Goal: Task Accomplishment & Management: Use online tool/utility

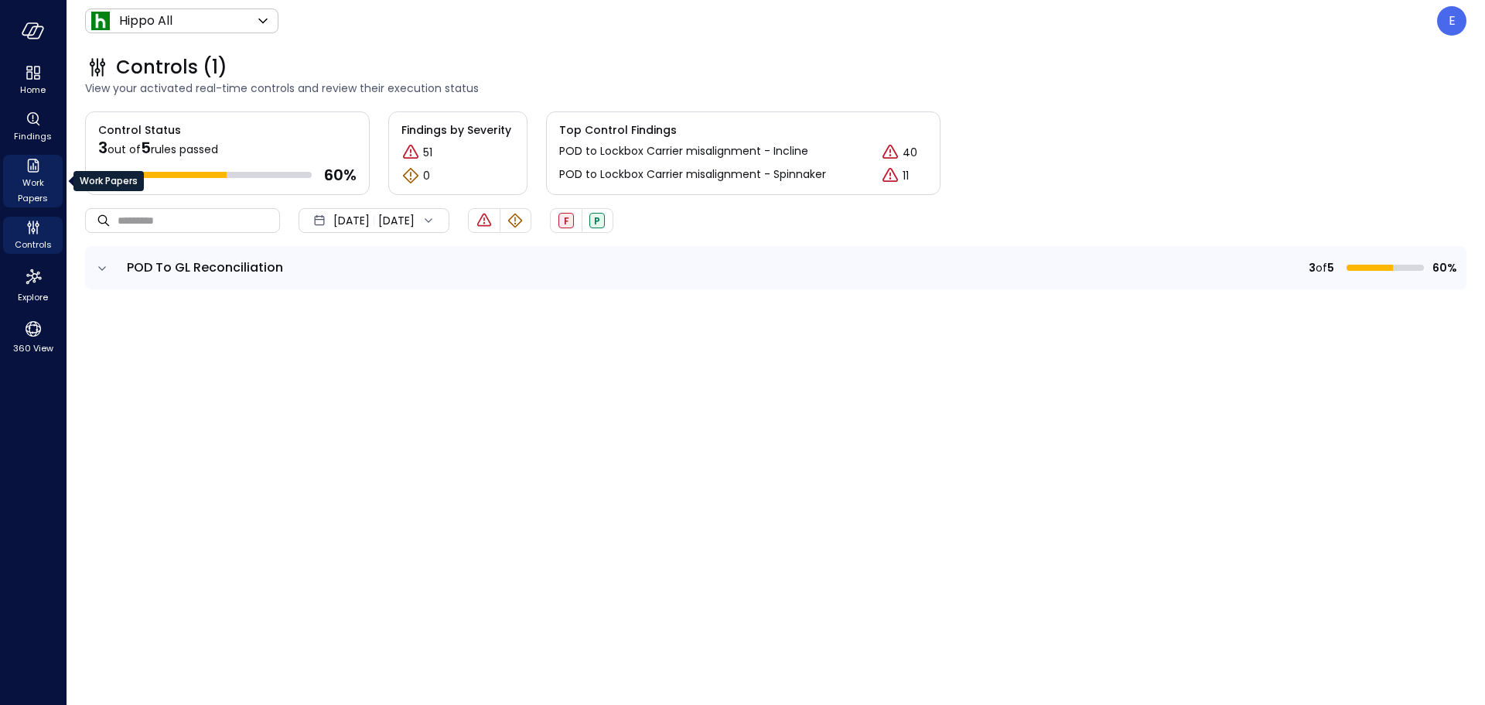
click at [35, 178] on span "Work Papers" at bounding box center [32, 190] width 47 height 31
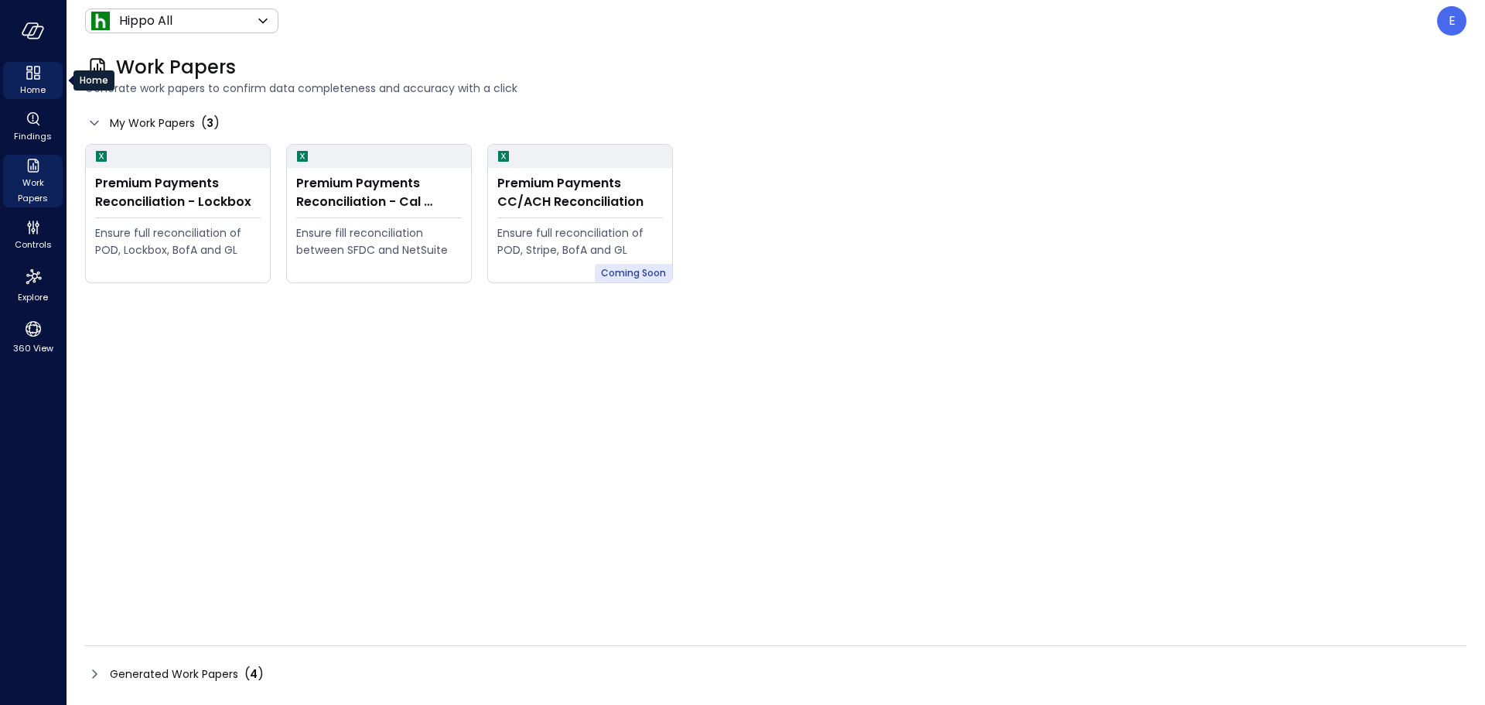
click at [27, 77] on icon "Home" at bounding box center [29, 75] width 6 height 8
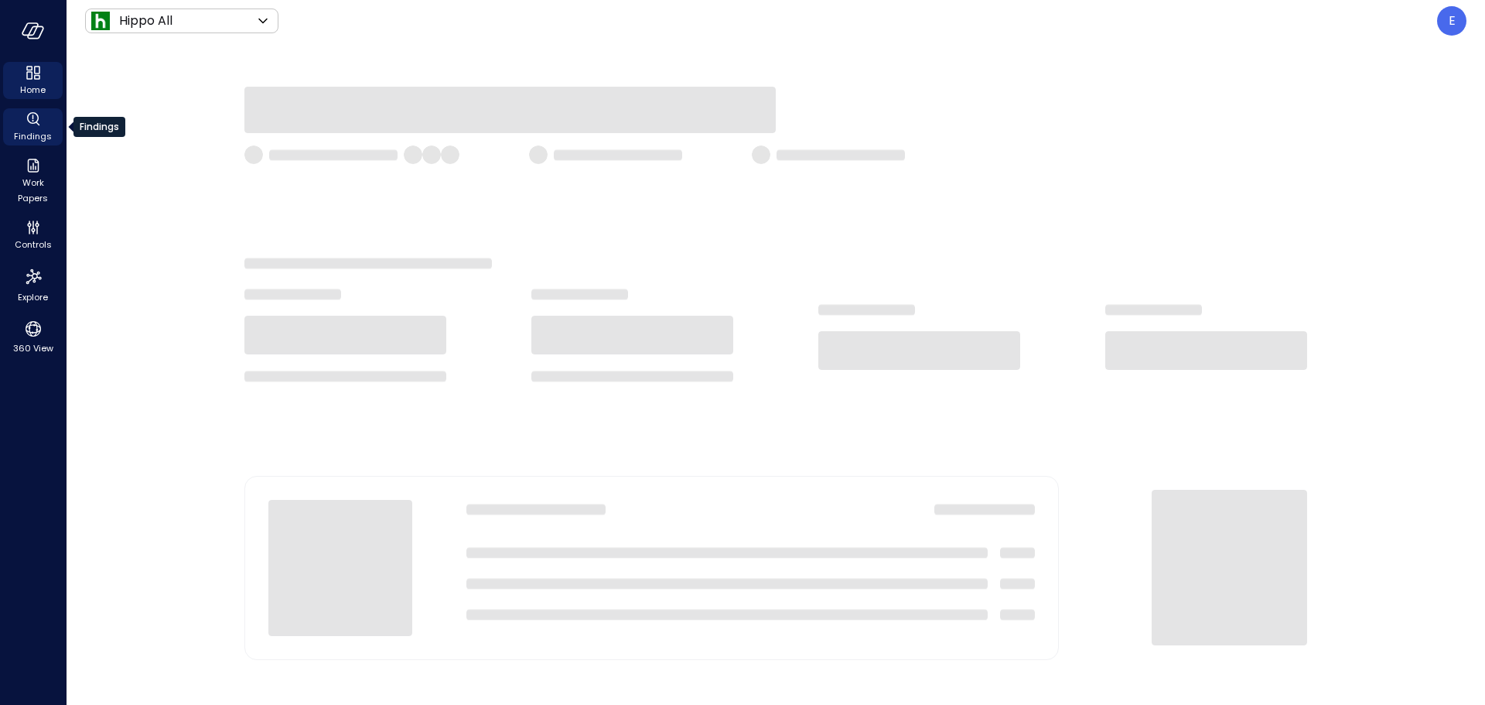
click at [31, 119] on icon "Findings" at bounding box center [33, 119] width 19 height 19
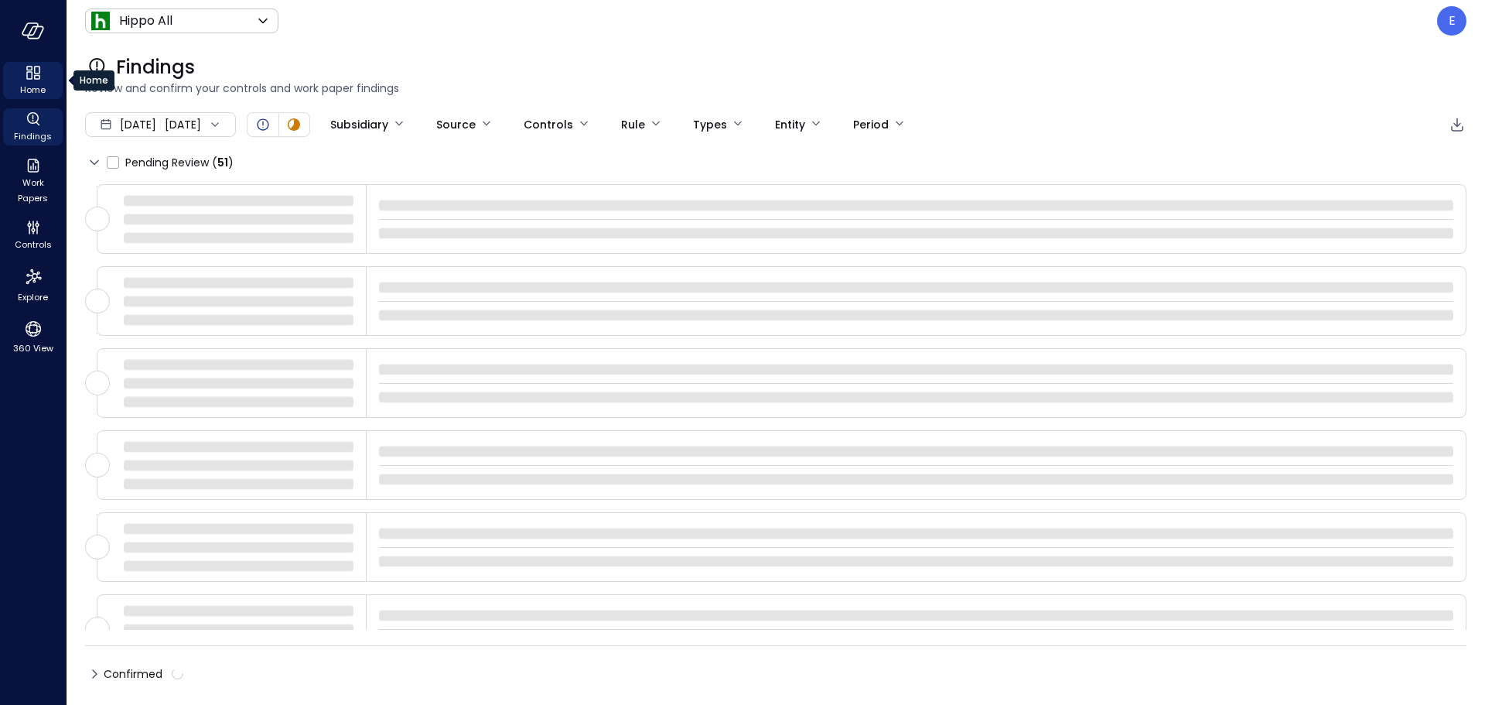
click at [35, 77] on icon "Home" at bounding box center [37, 77] width 6 height 5
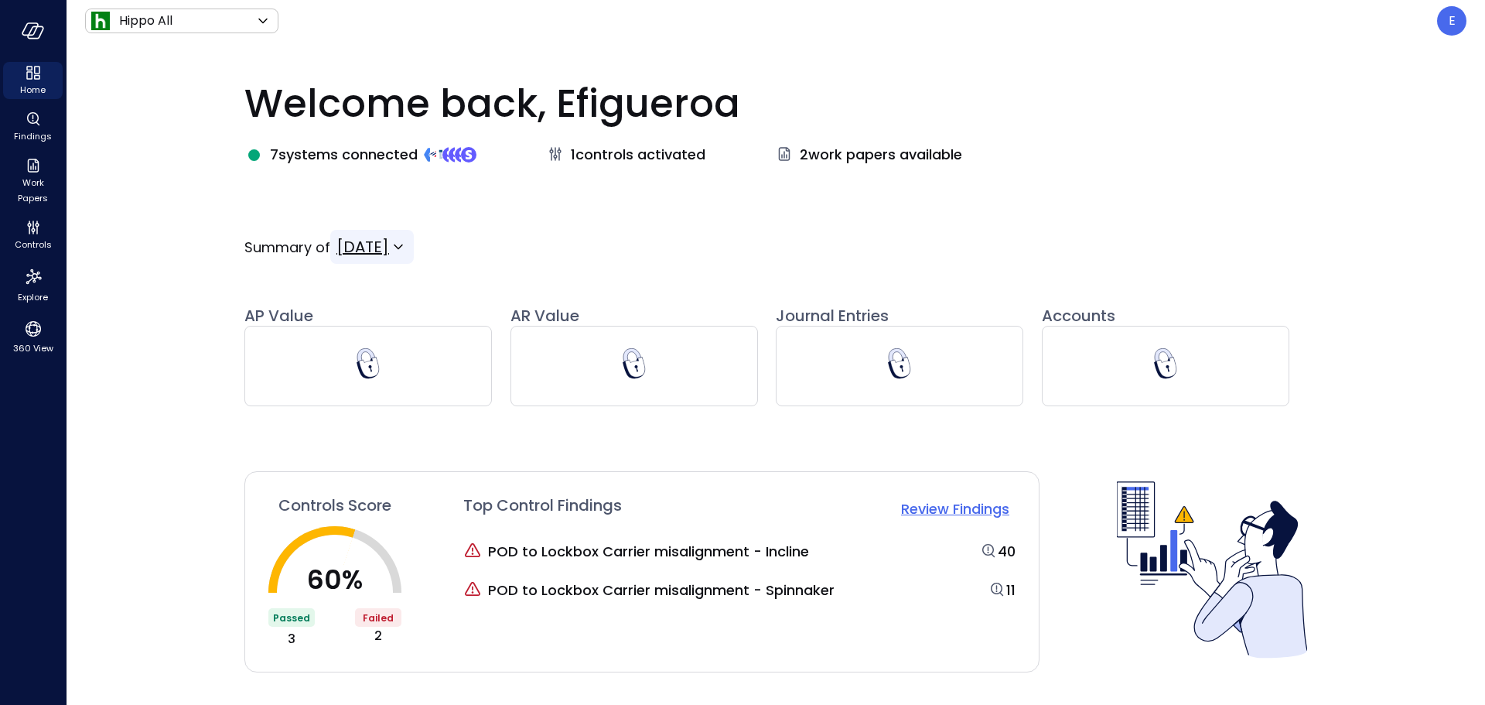
click at [408, 247] on icon at bounding box center [398, 246] width 19 height 19
click at [415, 317] on span "[DATE]" at bounding box center [381, 318] width 67 height 19
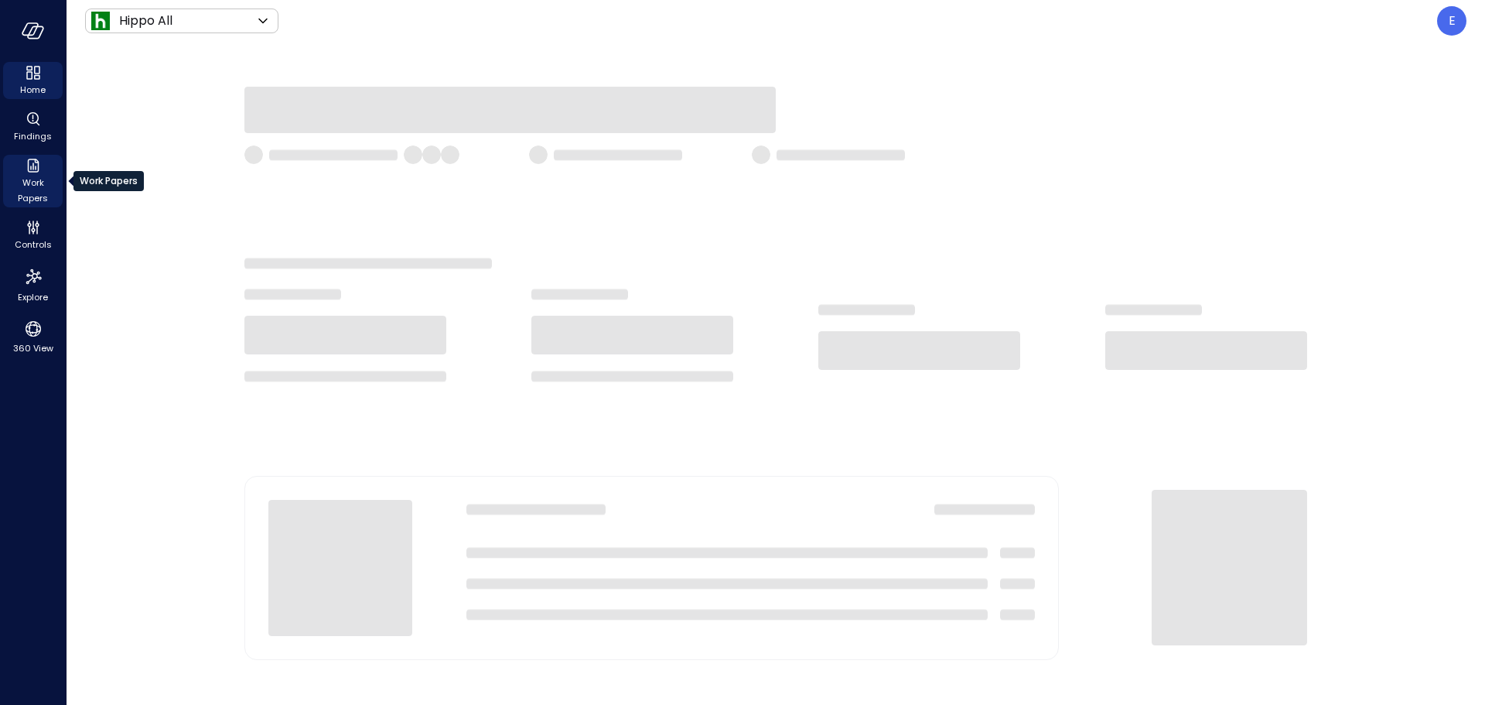
click at [32, 189] on span "Work Papers" at bounding box center [32, 190] width 47 height 31
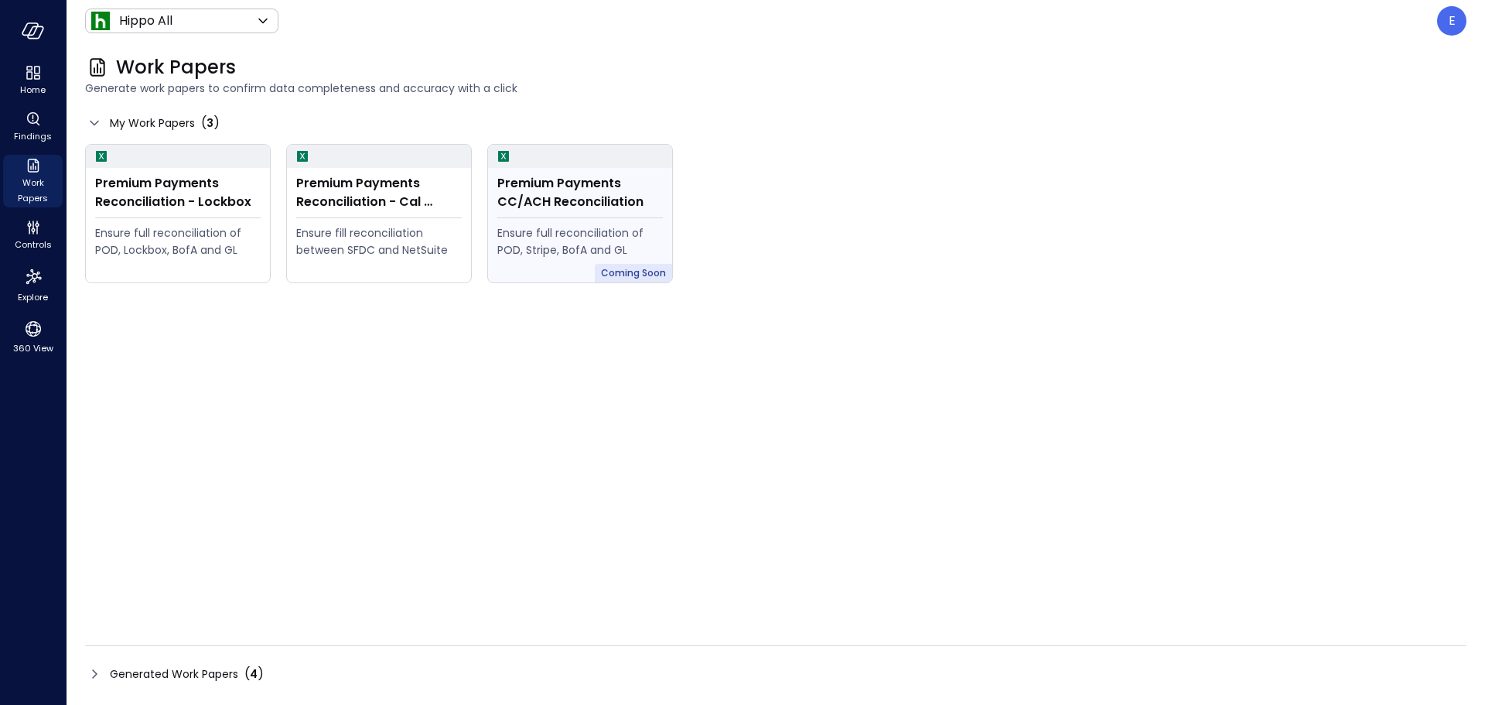
click at [561, 217] on hr at bounding box center [579, 217] width 165 height 1
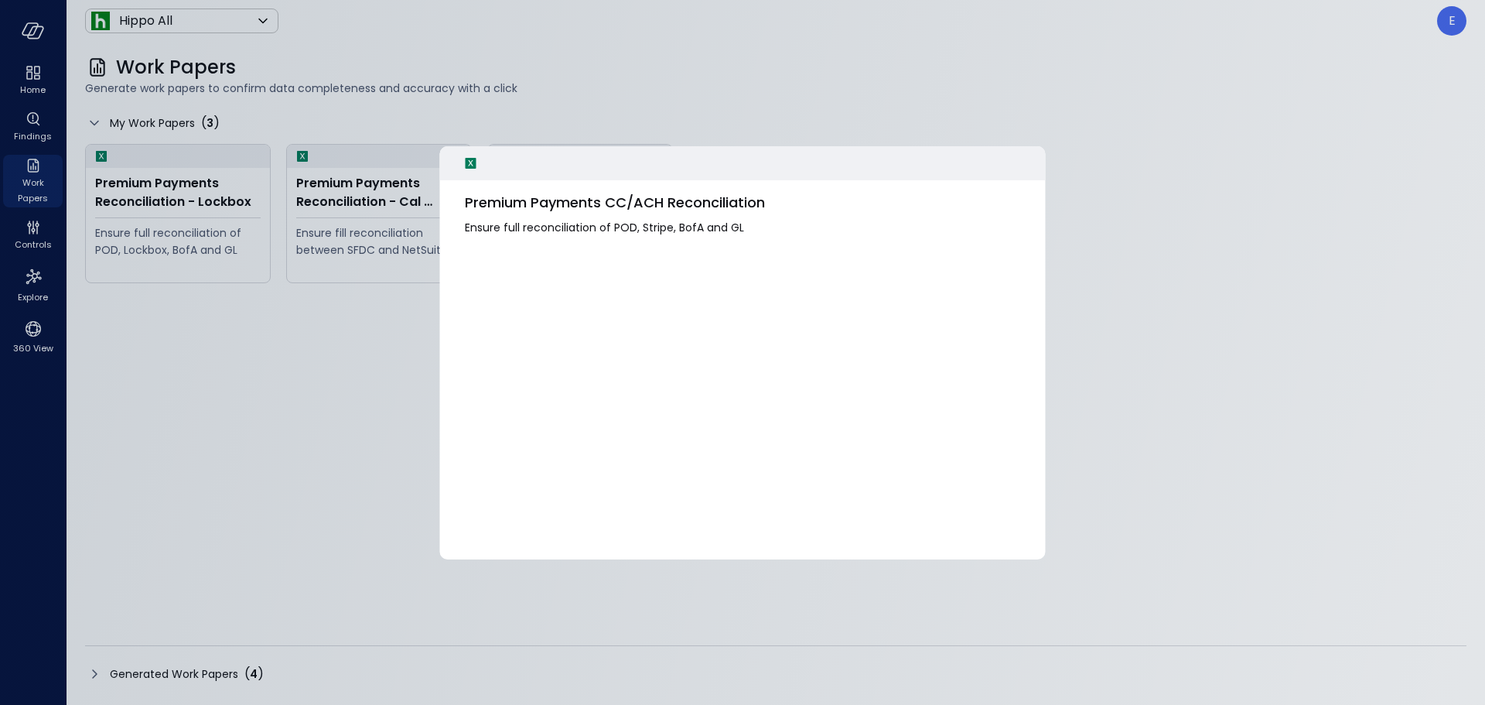
click at [735, 283] on div "Premium Payments CC/ACH Reconciliation Ensure full reconciliation of POD, Strip…" at bounding box center [743, 233] width 606 height 107
click at [1189, 258] on div at bounding box center [742, 352] width 1485 height 705
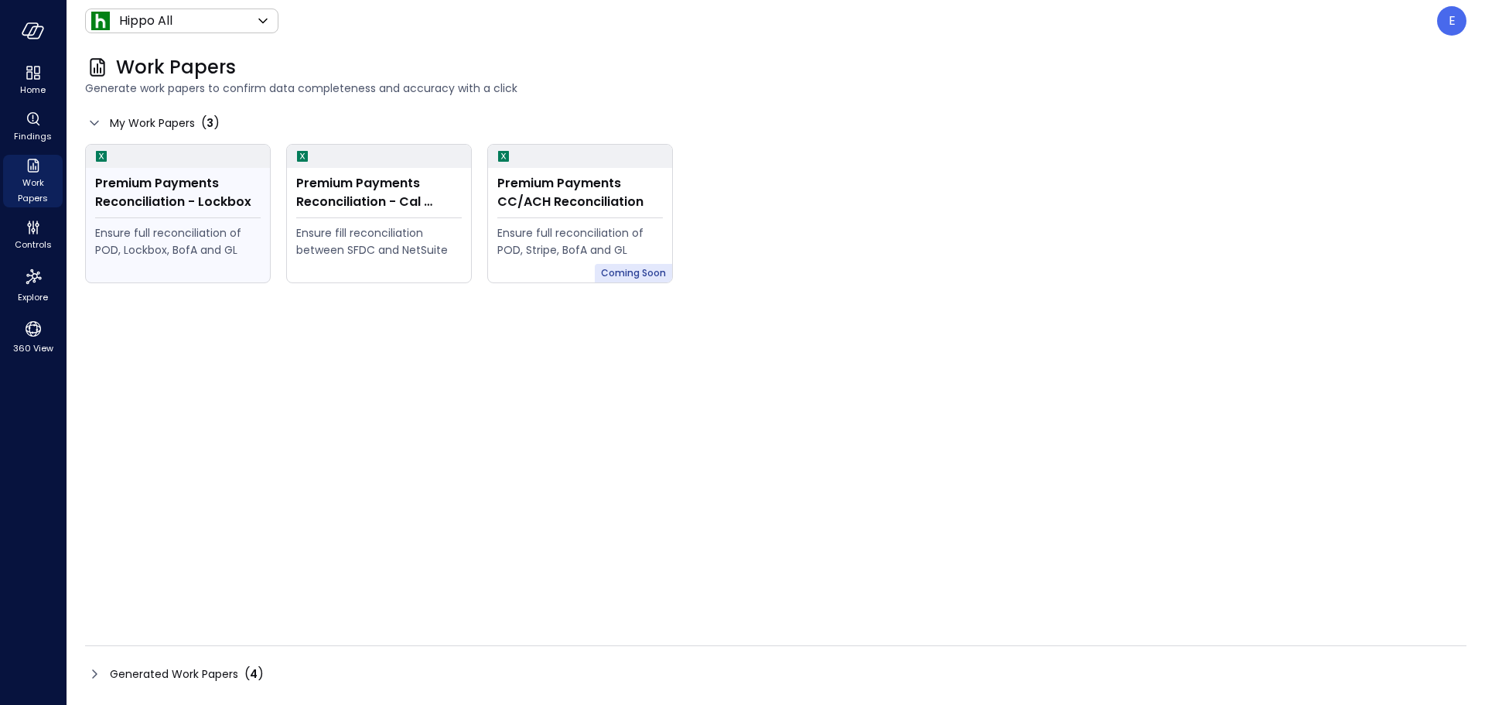
click at [169, 228] on div "Ensure full reconciliation of POD, Lockbox, BofA and GL" at bounding box center [177, 241] width 165 height 34
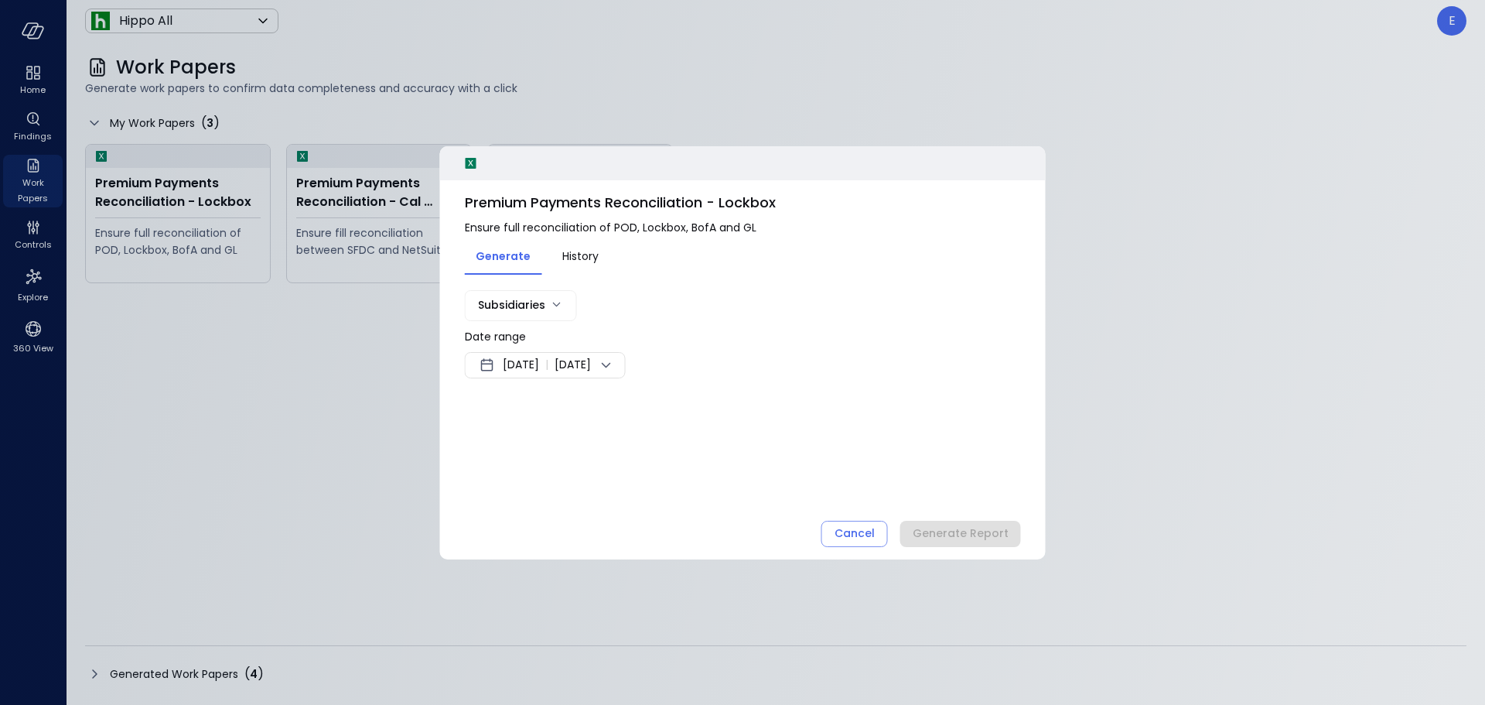
click at [539, 312] on body "Home Findings Work Papers Controls Explore 360 View Hippo All ******* ​ E Work …" at bounding box center [742, 352] width 1485 height 705
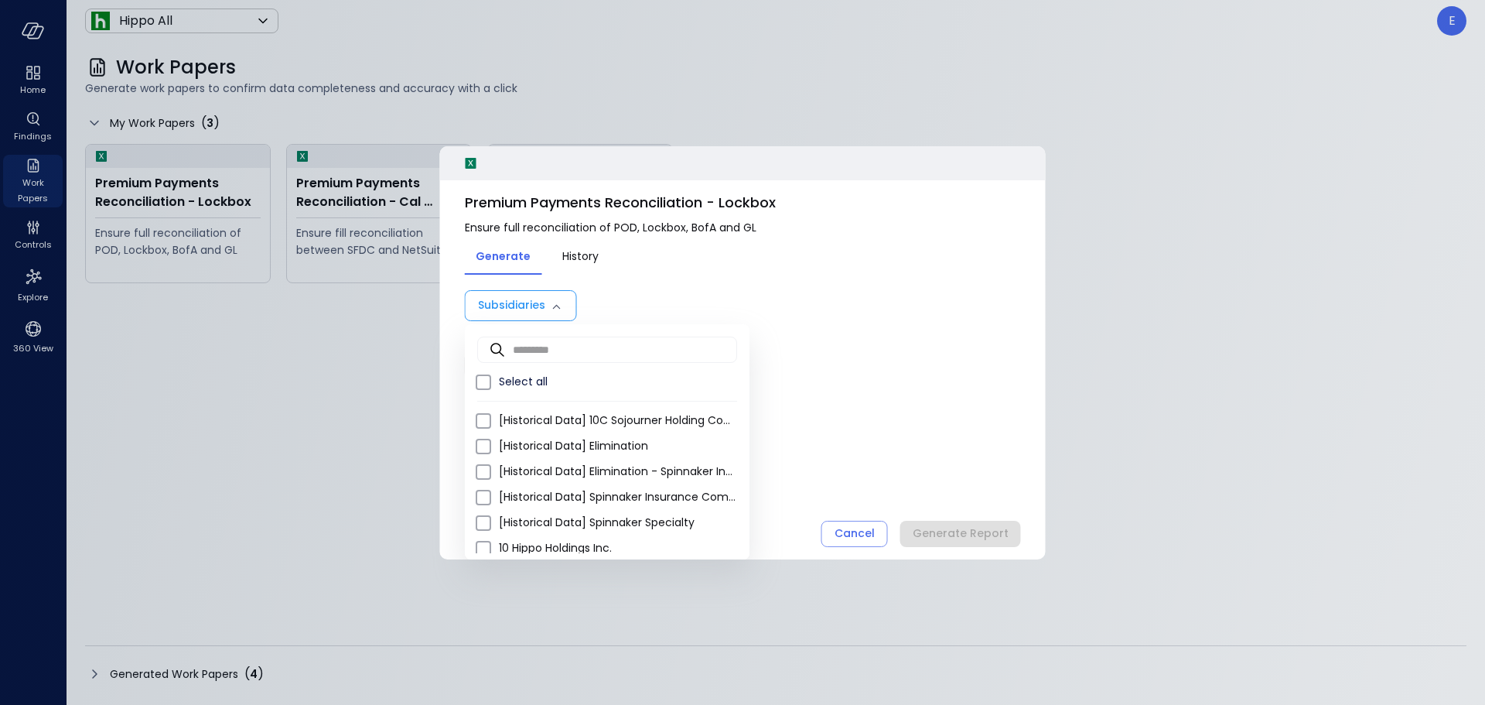
click at [875, 365] on div at bounding box center [742, 352] width 1485 height 705
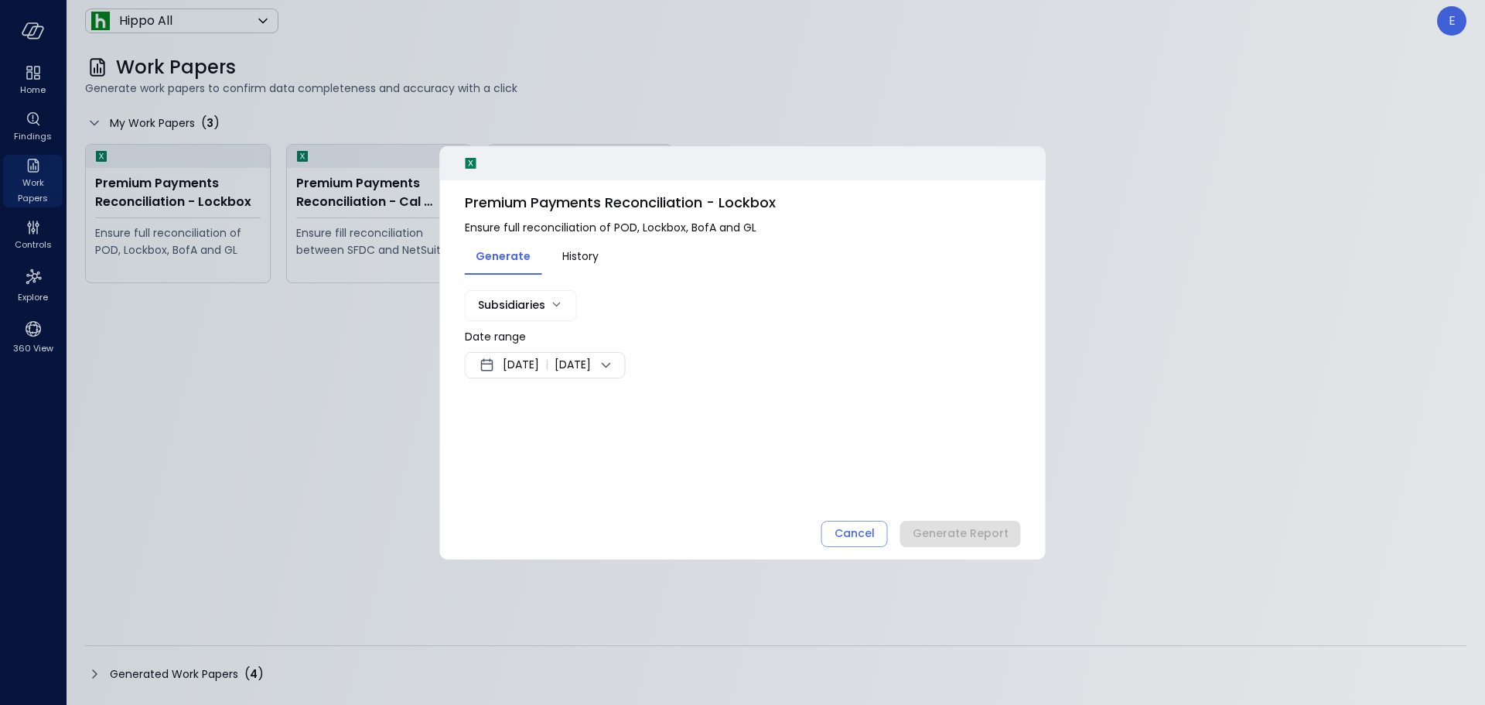
click at [589, 260] on span "History" at bounding box center [580, 255] width 36 height 17
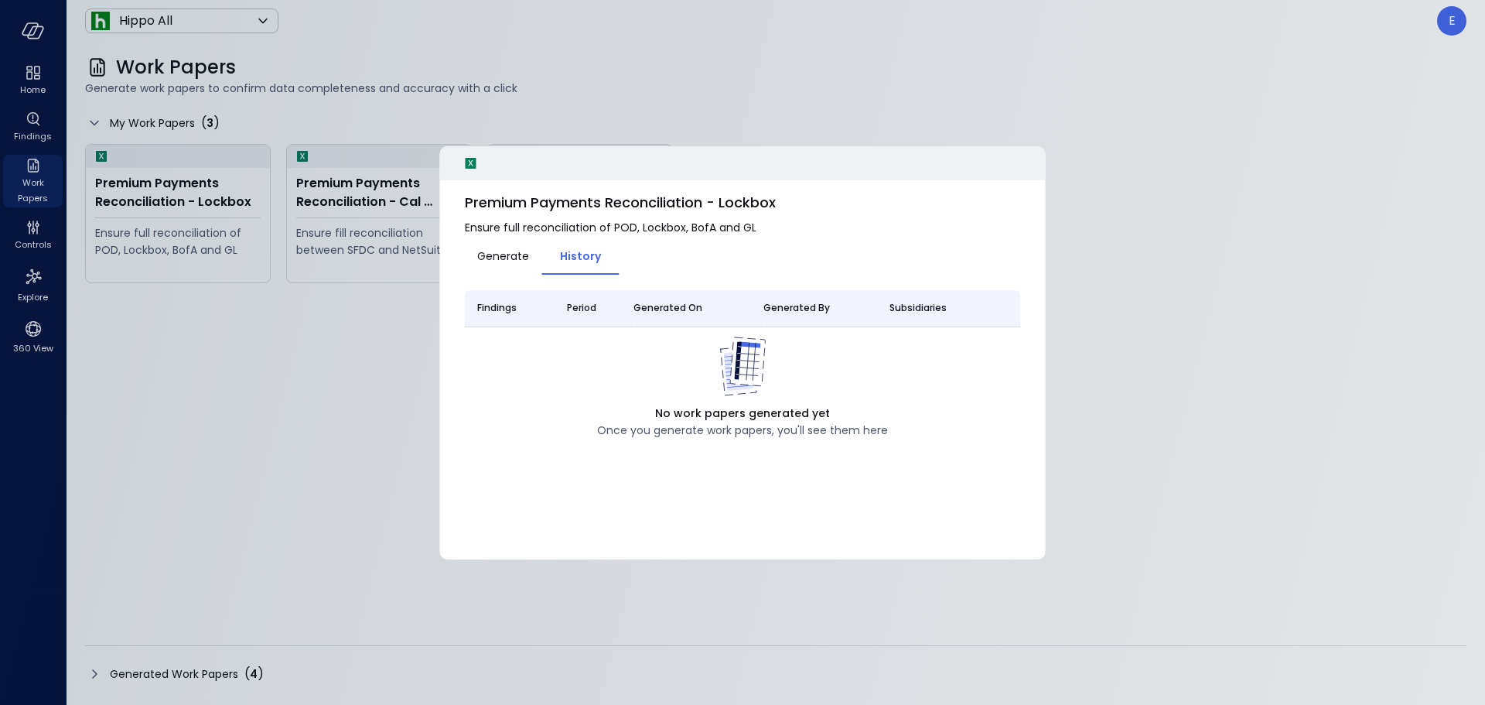
click at [536, 258] on button "Generate" at bounding box center [503, 255] width 77 height 26
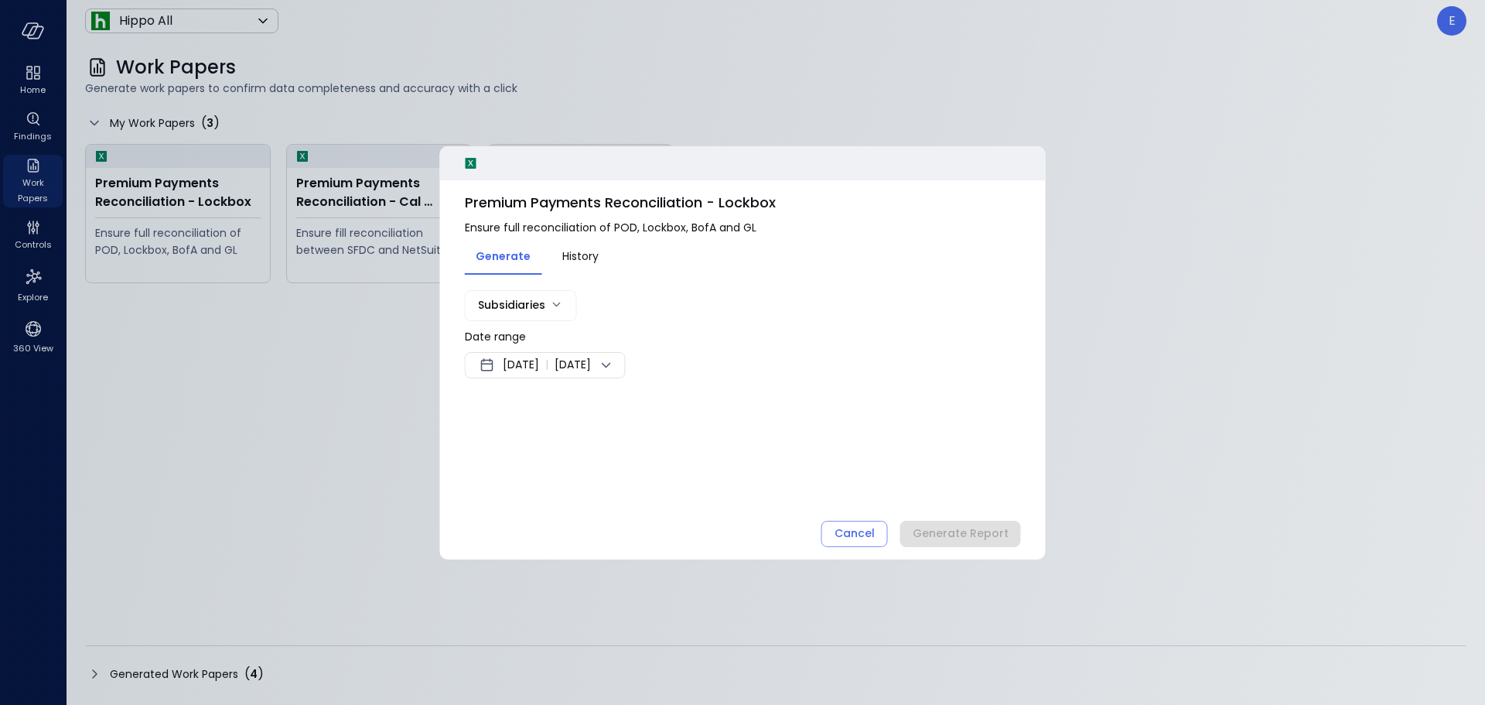
click at [585, 264] on span "History" at bounding box center [580, 255] width 36 height 17
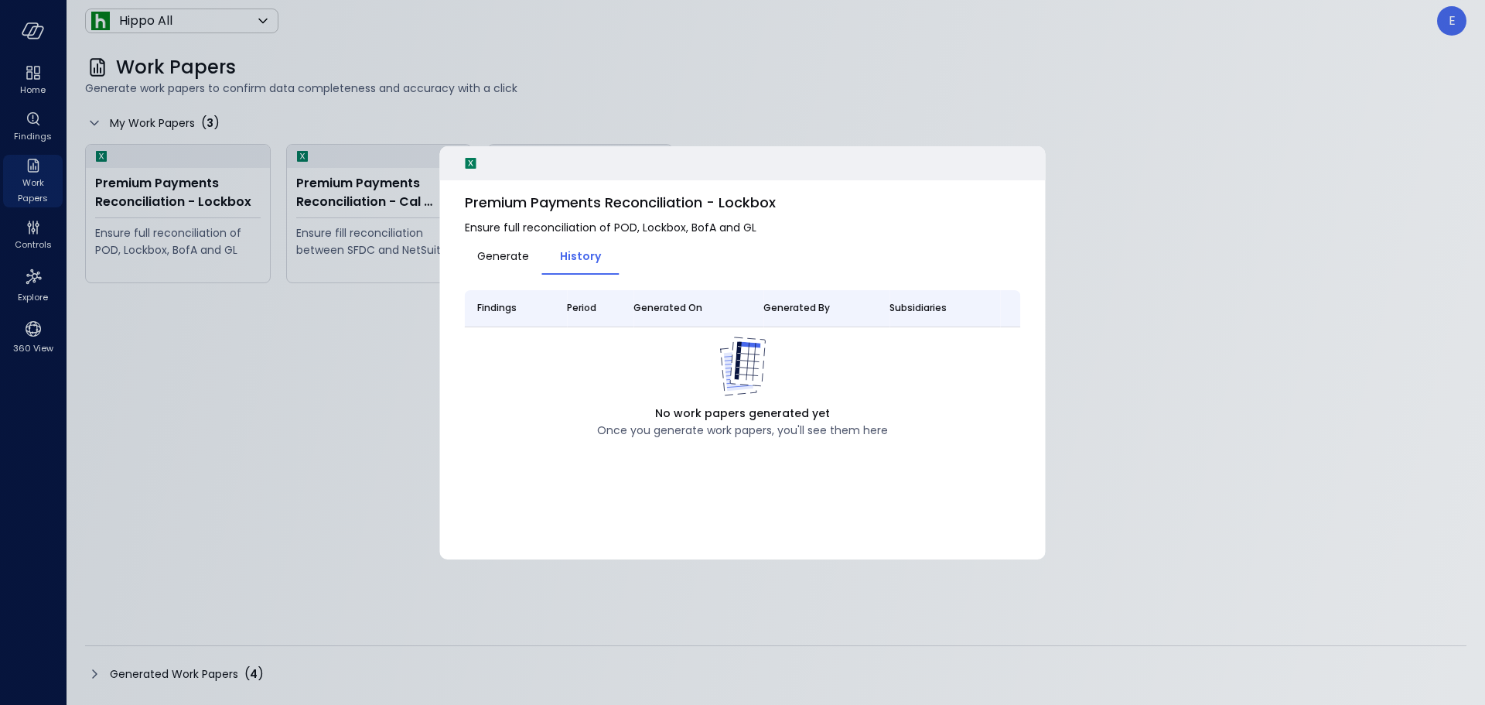
click at [494, 253] on span "Generate" at bounding box center [503, 255] width 52 height 17
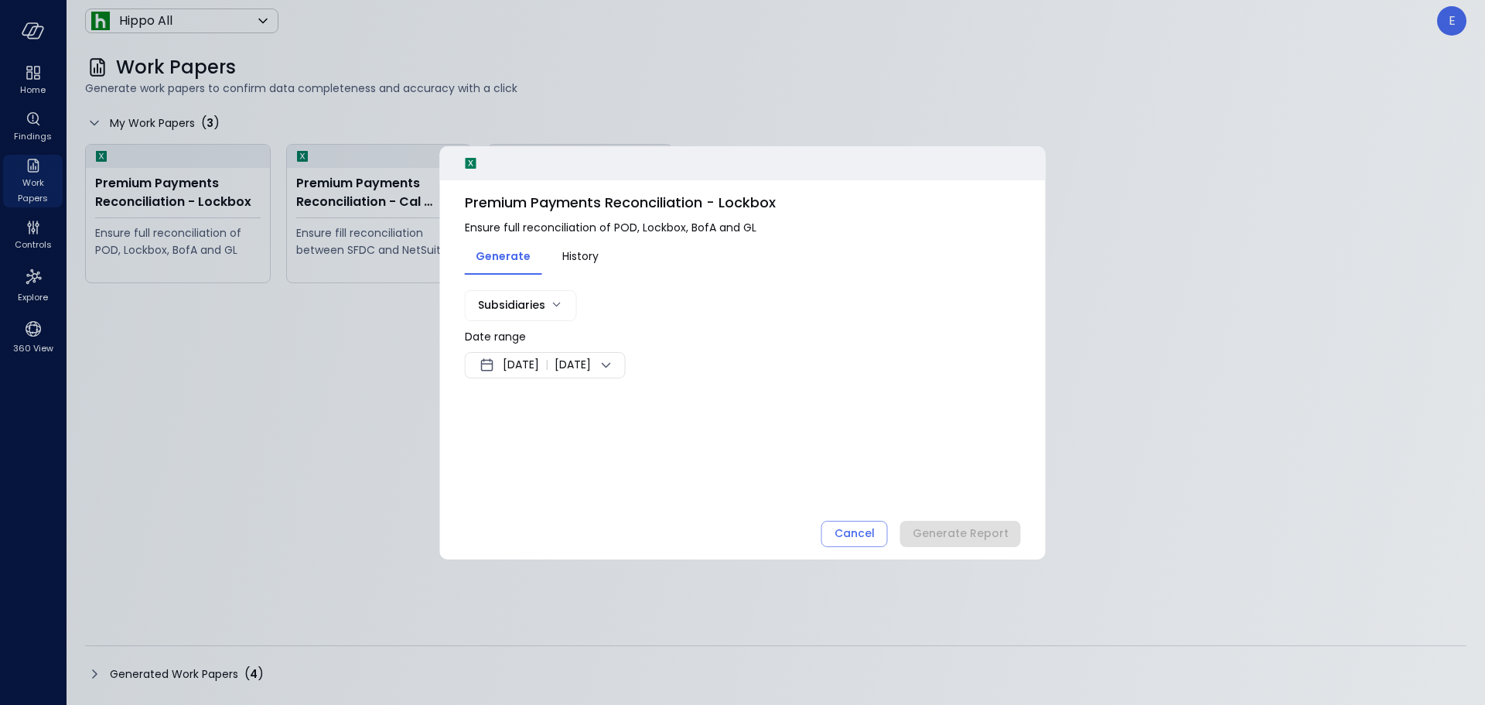
click at [616, 365] on icon at bounding box center [606, 365] width 19 height 19
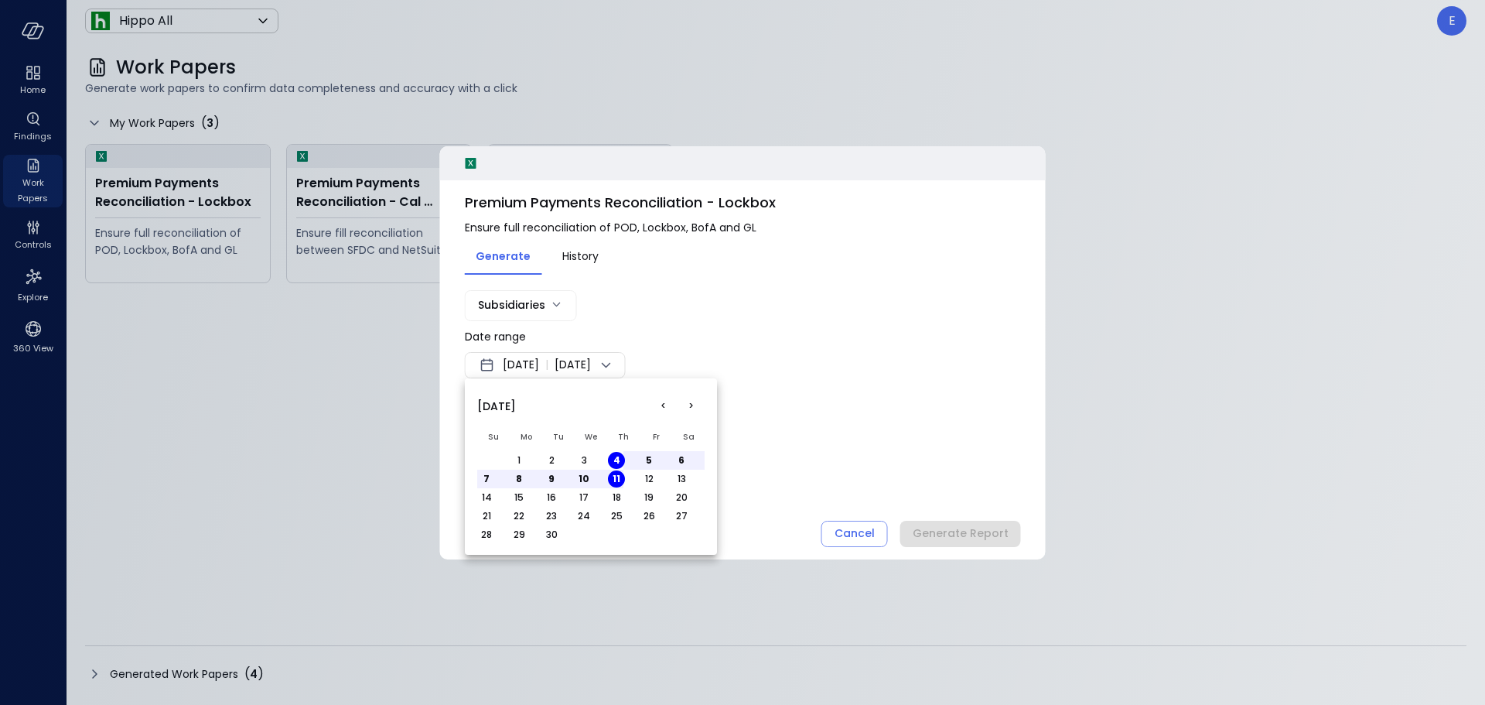
click at [662, 404] on button "<" at bounding box center [663, 406] width 28 height 28
click at [650, 459] on button "1" at bounding box center [648, 460] width 17 height 17
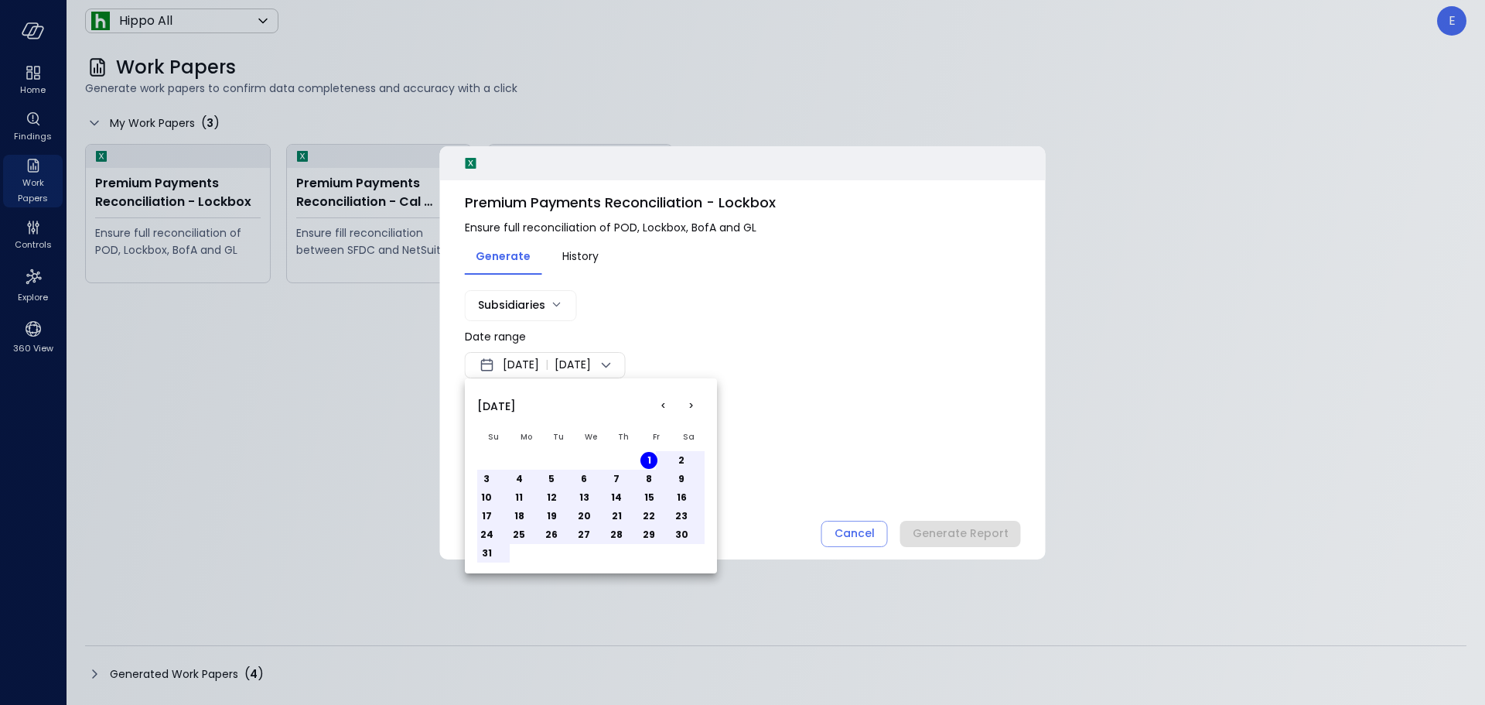
click at [658, 367] on div at bounding box center [742, 352] width 1485 height 705
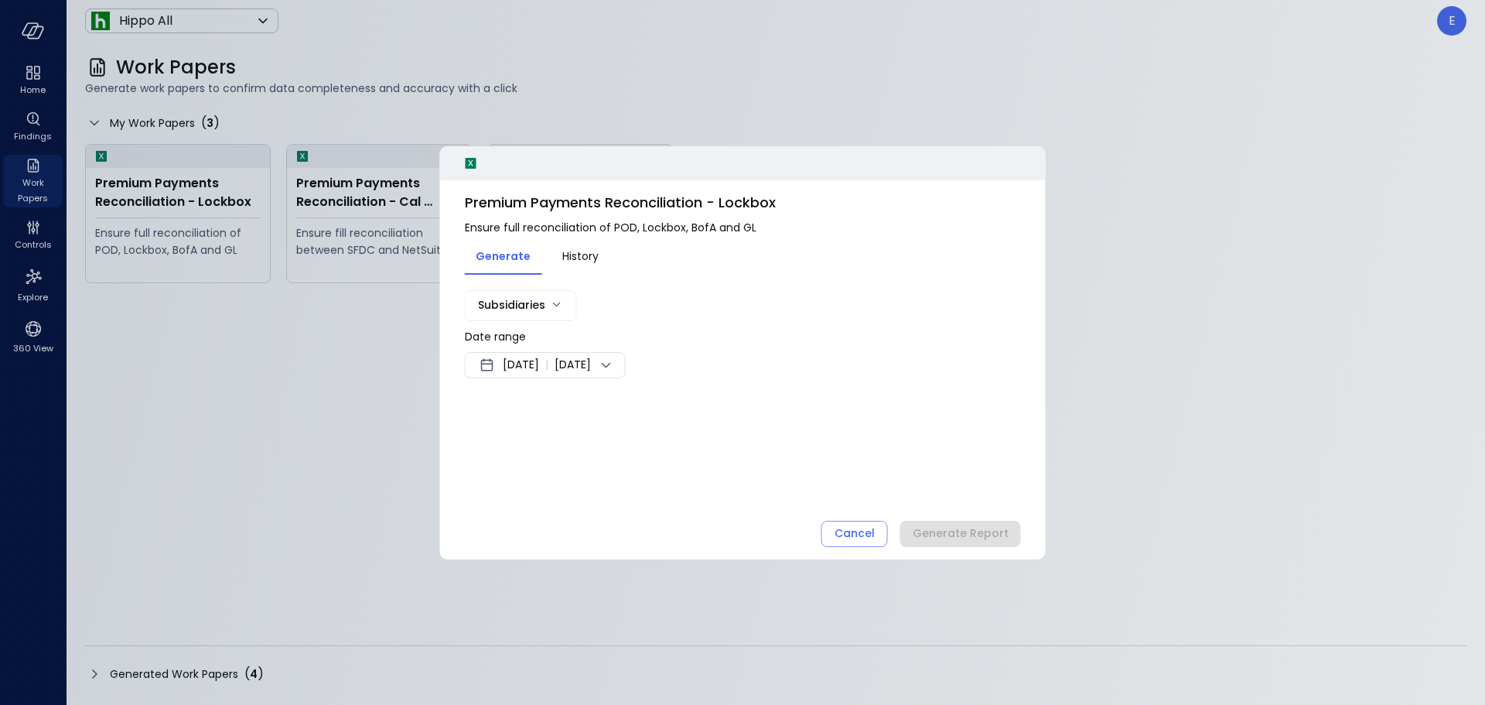
click at [616, 363] on icon at bounding box center [606, 365] width 19 height 19
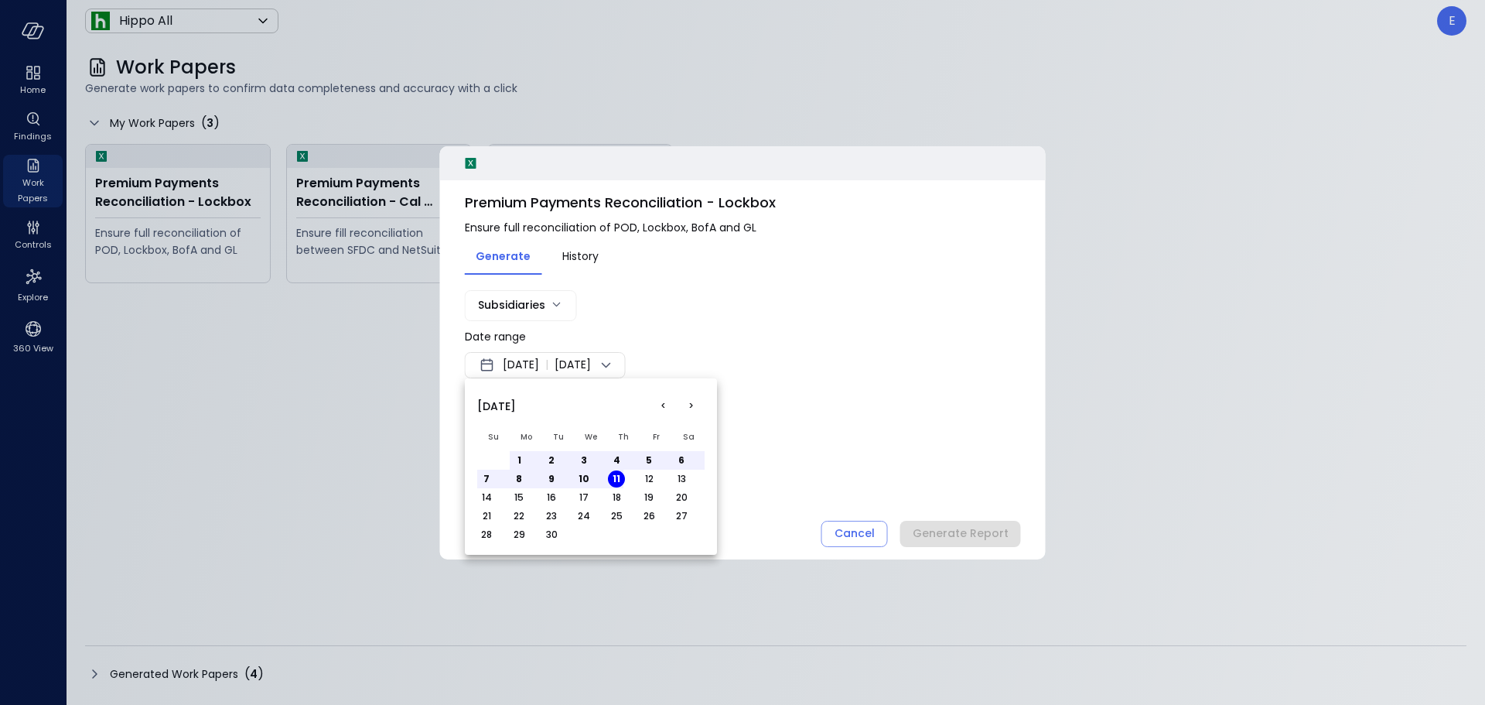
click at [555, 528] on button "30" at bounding box center [551, 534] width 17 height 17
drag, startPoint x: 660, startPoint y: 406, endPoint x: 642, endPoint y: 417, distance: 21.5
click at [660, 407] on button "<" at bounding box center [663, 406] width 28 height 28
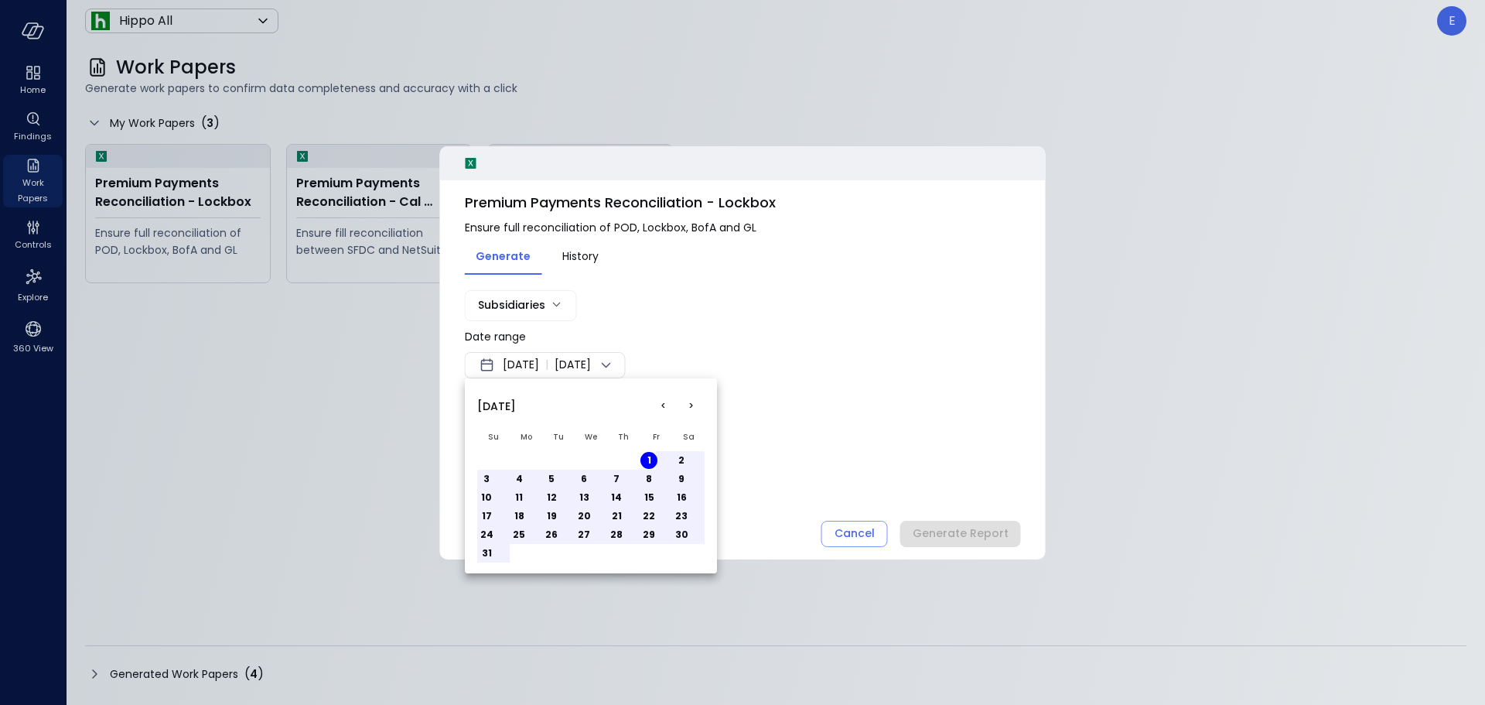
click at [483, 554] on button "31" at bounding box center [486, 552] width 17 height 17
click at [865, 407] on div at bounding box center [742, 352] width 1485 height 705
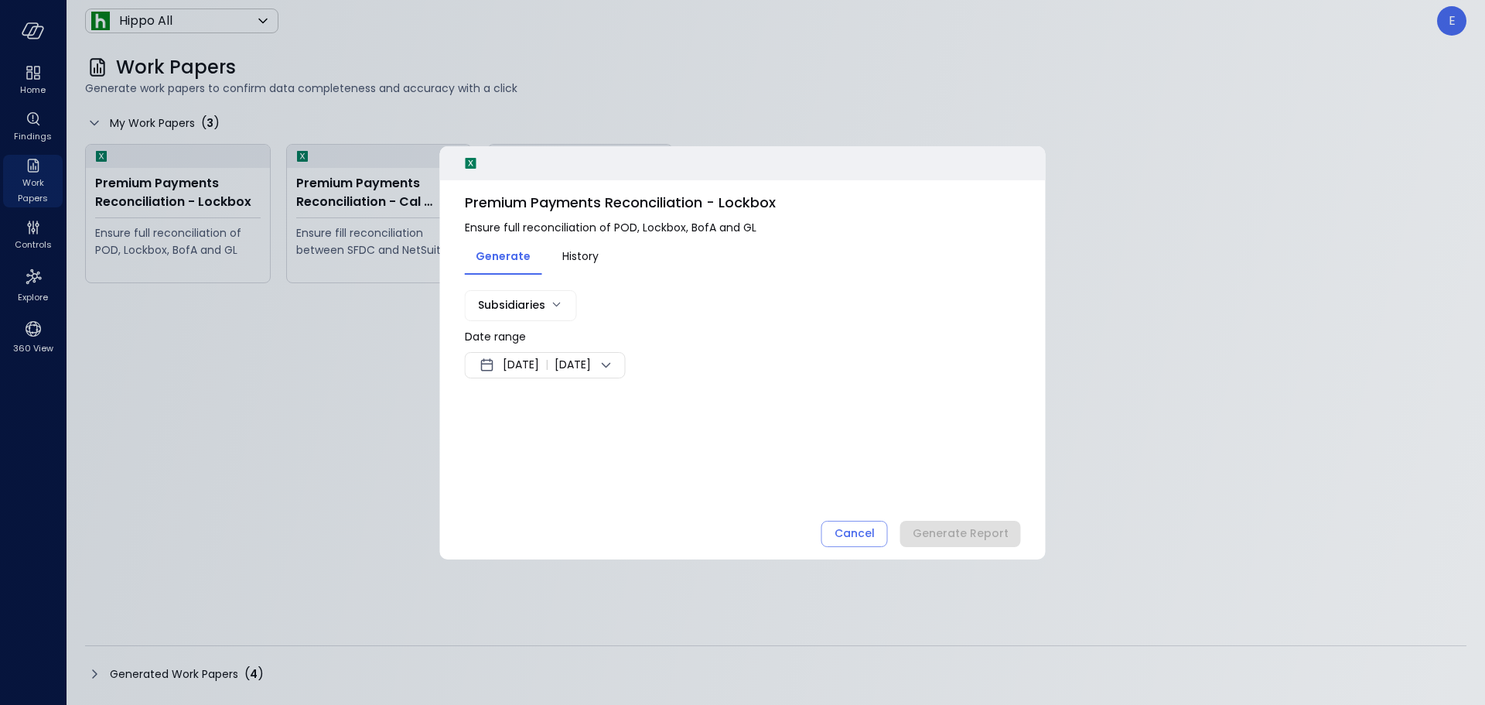
click at [725, 350] on div "Date range [DATE] | [DATE]" at bounding box center [743, 352] width 556 height 51
click at [841, 440] on div "Premium Payments Reconciliation - Lockbox Ensure full reconciliation of POD, Lo…" at bounding box center [743, 352] width 606 height 413
click at [954, 528] on div "Cancel Generate Report" at bounding box center [921, 533] width 200 height 26
click at [872, 441] on div "Premium Payments Reconciliation - Lockbox Ensure full reconciliation of POD, Lo…" at bounding box center [743, 352] width 606 height 413
click at [702, 267] on div "Generate History" at bounding box center [743, 255] width 556 height 39
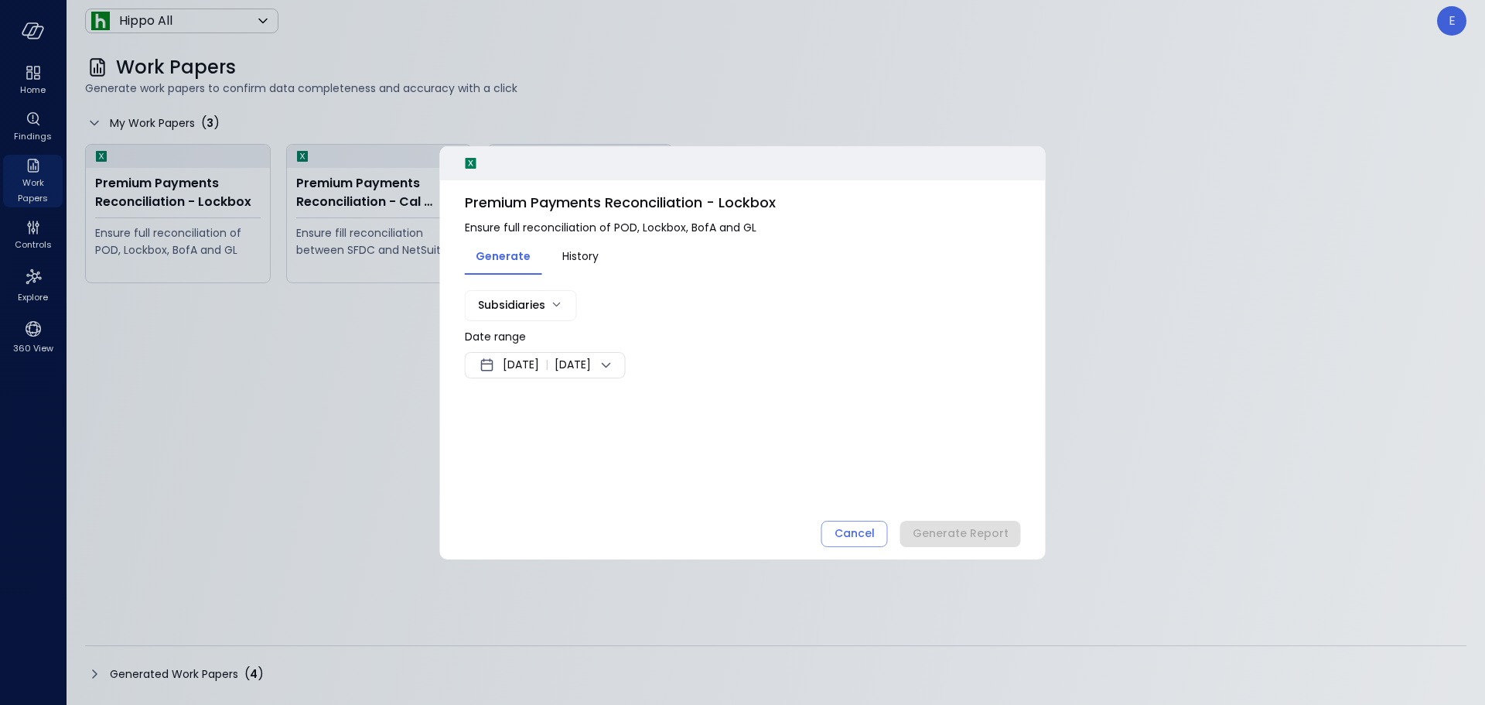
click at [616, 369] on icon at bounding box center [606, 365] width 19 height 19
click at [660, 405] on button "<" at bounding box center [663, 406] width 28 height 28
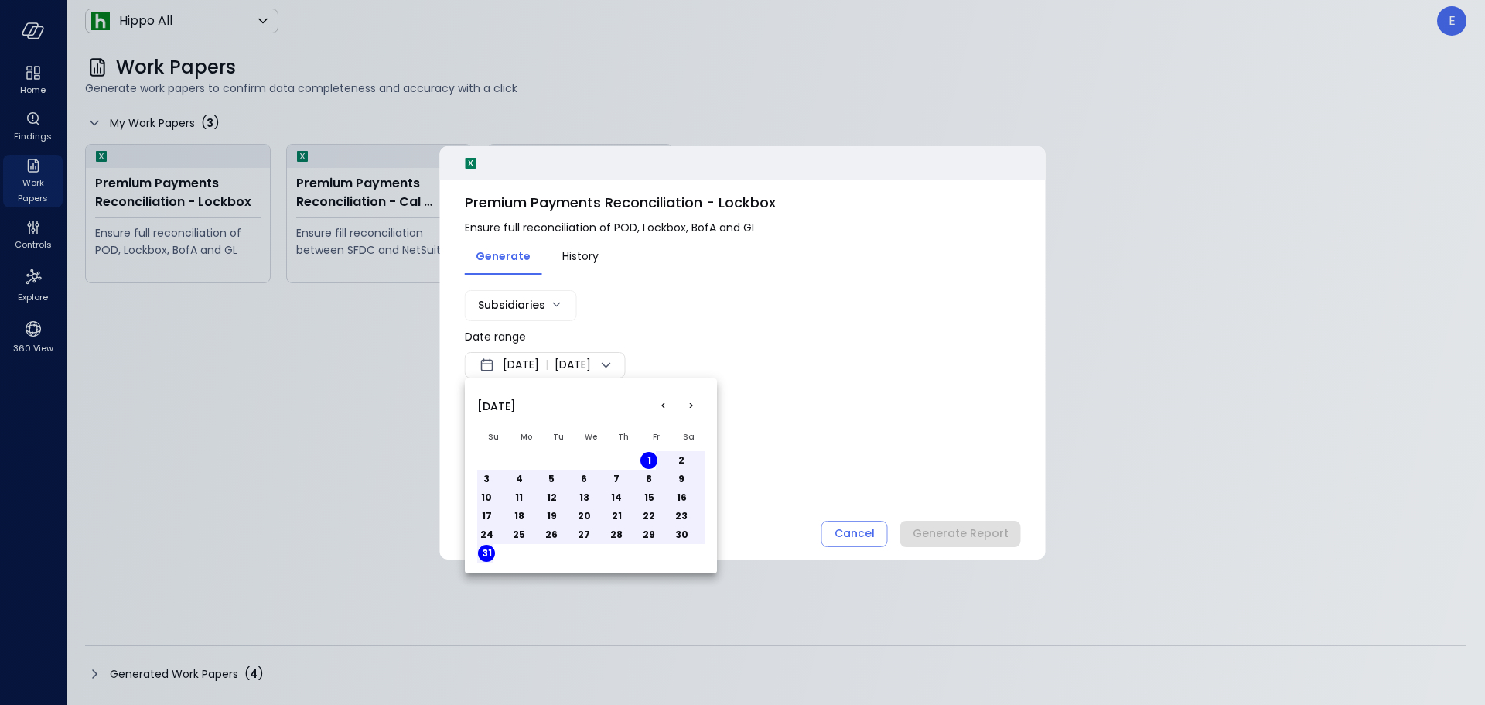
click at [679, 532] on button "30" at bounding box center [681, 534] width 17 height 17
click at [773, 388] on div at bounding box center [742, 352] width 1485 height 705
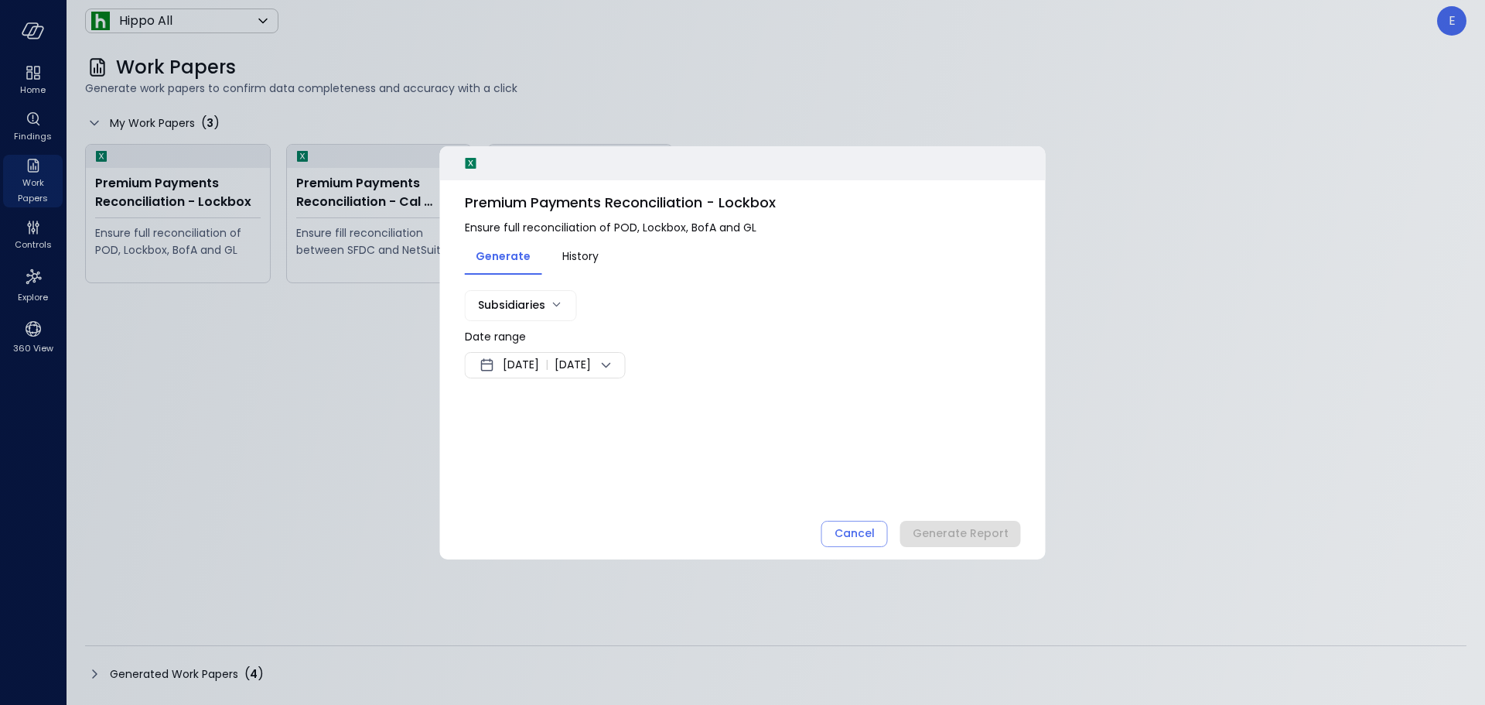
click at [616, 367] on icon at bounding box center [606, 365] width 19 height 19
click at [663, 409] on button "<" at bounding box center [663, 406] width 28 height 28
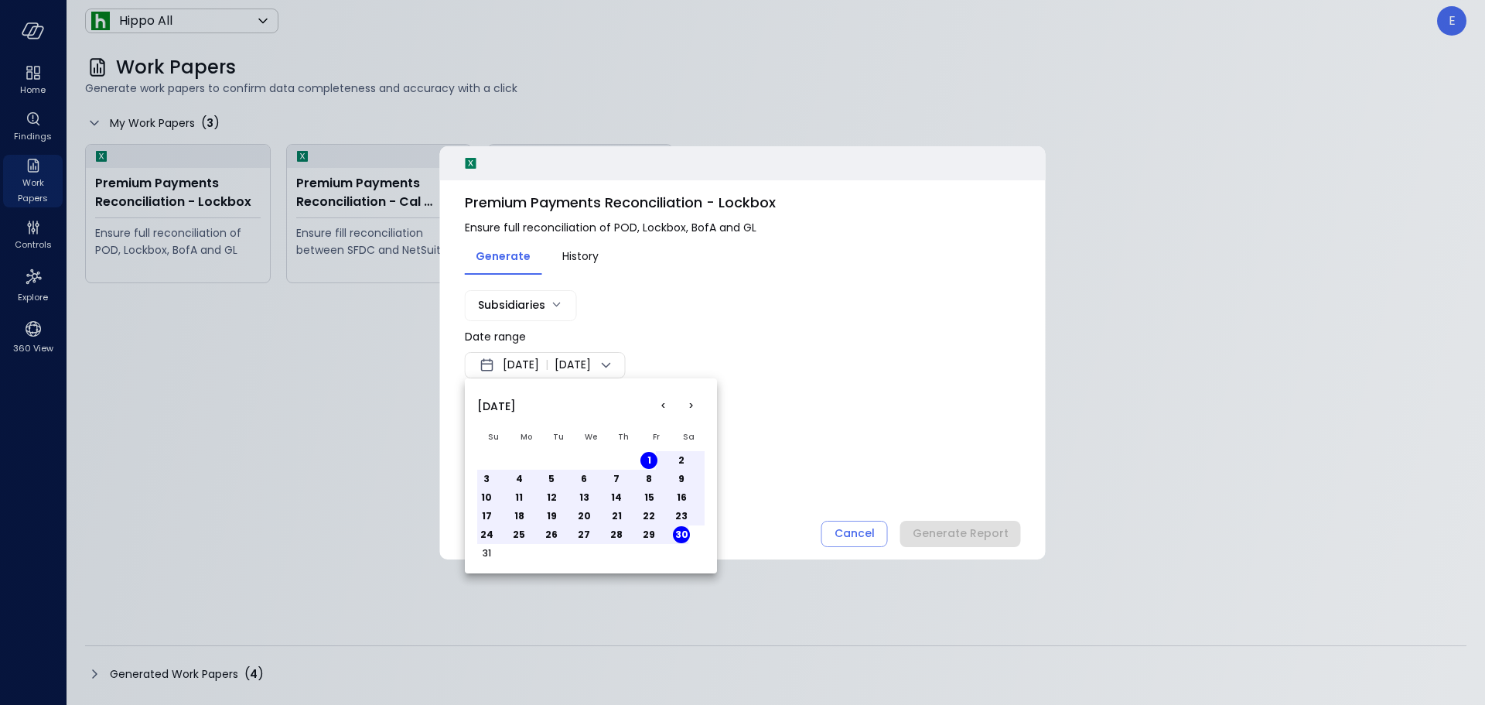
click at [491, 554] on button "31" at bounding box center [486, 552] width 17 height 17
click at [774, 372] on div at bounding box center [742, 352] width 1485 height 705
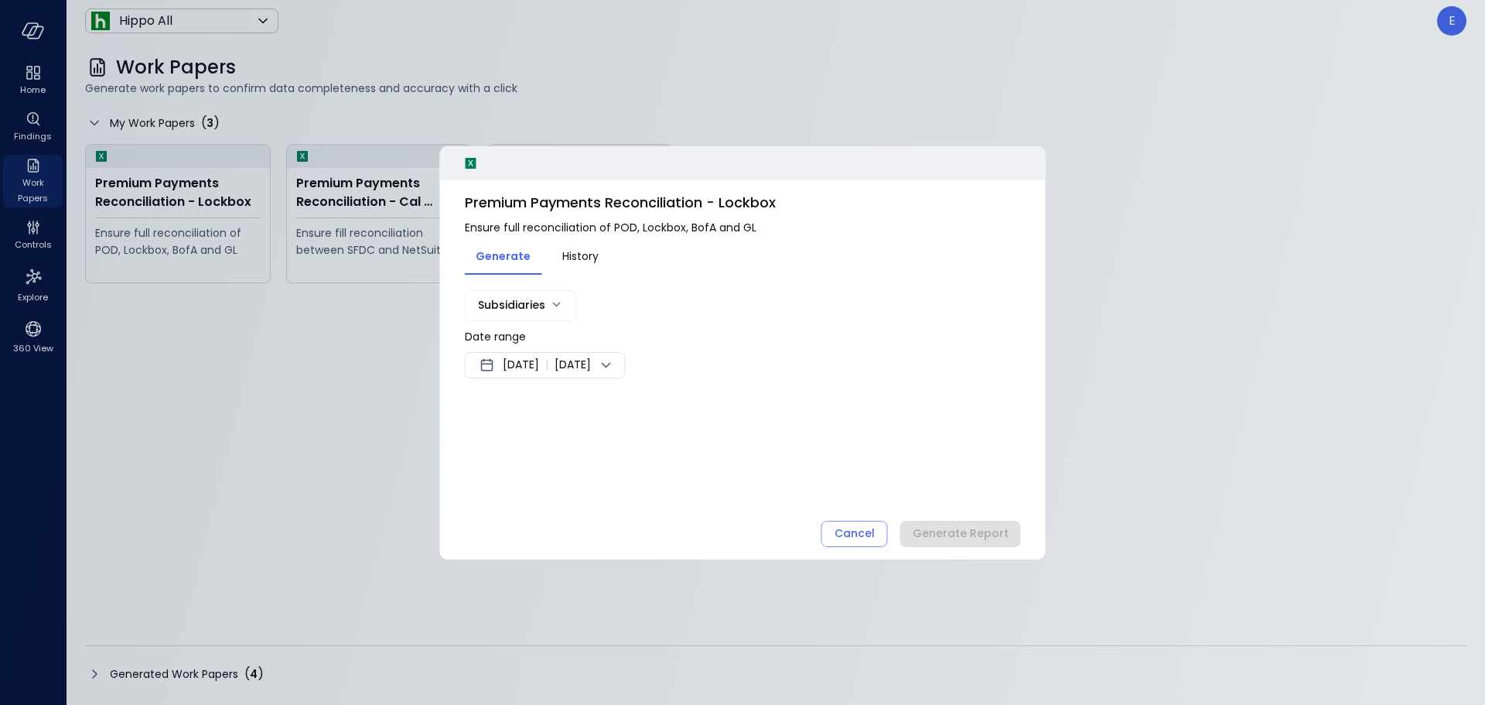
click at [764, 357] on div "Date range [DATE] | [DATE]" at bounding box center [743, 352] width 556 height 51
click at [626, 411] on div "Subsidiaries Date range [DATE] | [DATE] Cancel Generate Report" at bounding box center [743, 353] width 556 height 127
click at [817, 401] on div "Subsidiaries Date range [DATE] | [DATE] Cancel Generate Report" at bounding box center [743, 353] width 556 height 127
click at [564, 306] on body "Home Findings Work Papers Controls Explore 360 View Hippo All ******* ​ E Work …" at bounding box center [742, 352] width 1485 height 705
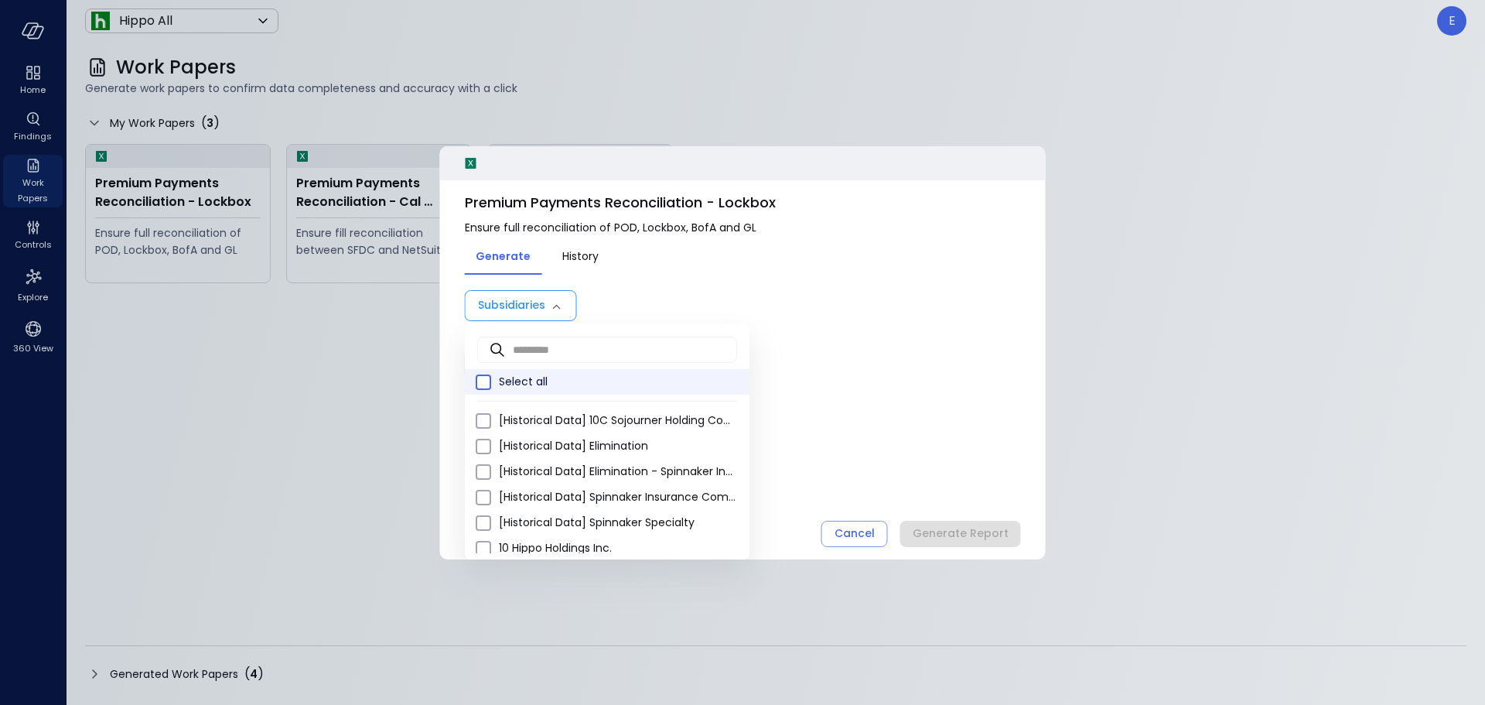
type input "**********"
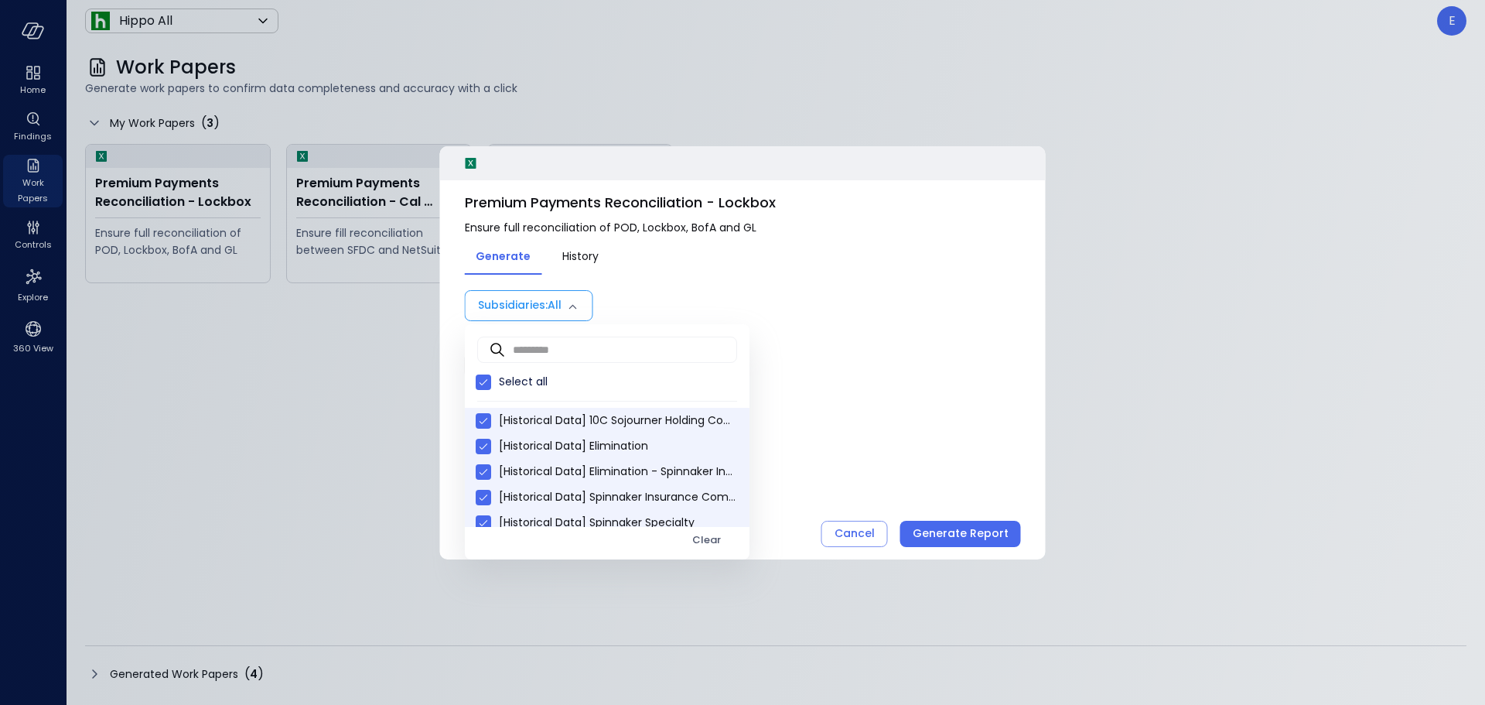
click at [937, 537] on div at bounding box center [742, 352] width 1485 height 705
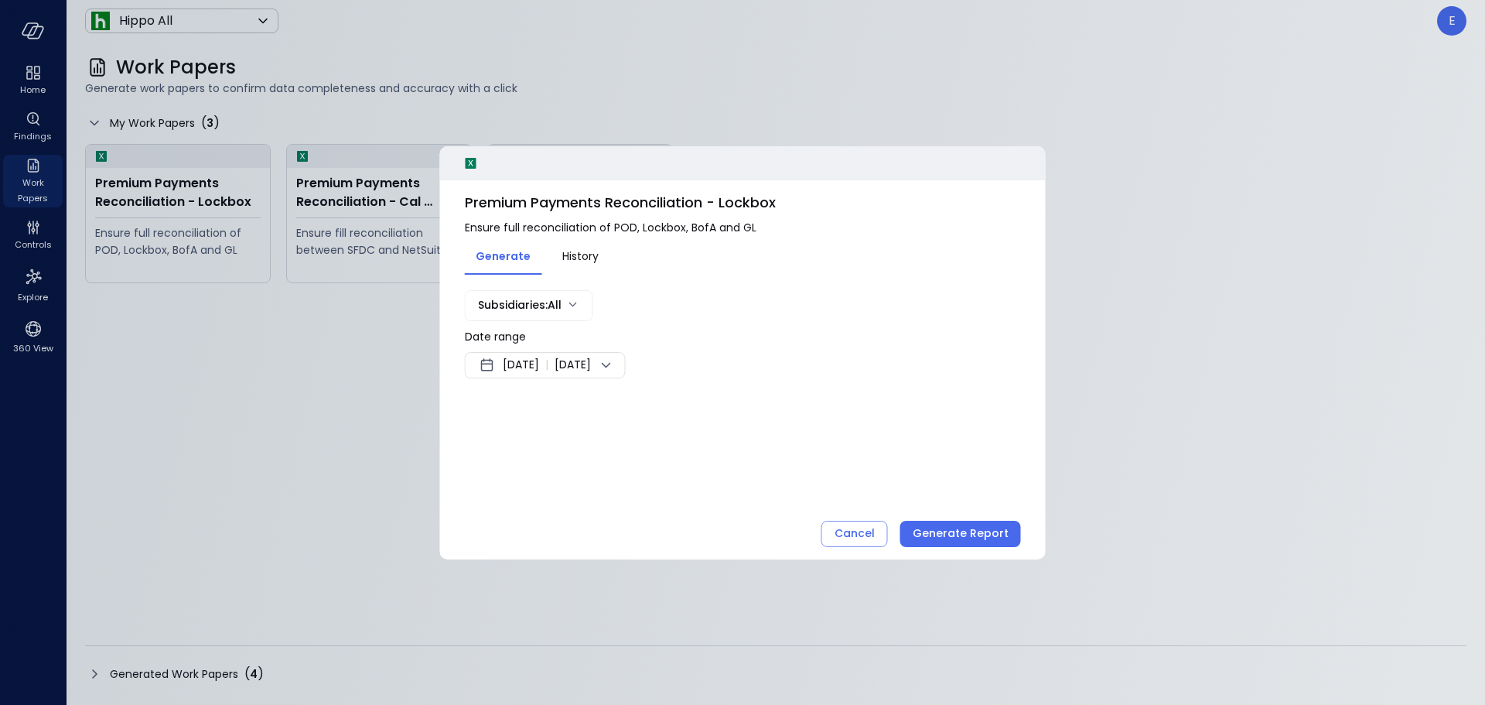
click at [578, 256] on span "History" at bounding box center [580, 255] width 36 height 17
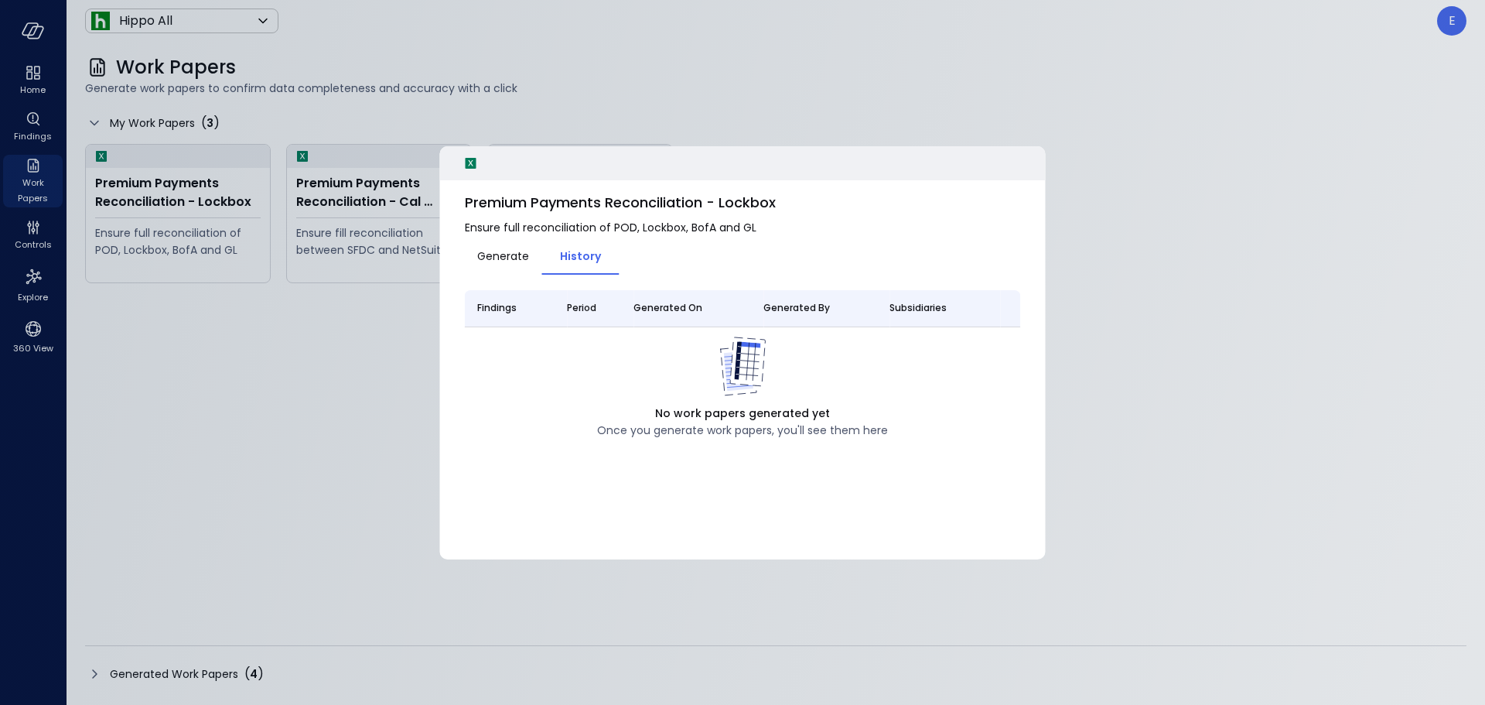
click at [510, 260] on span "Generate" at bounding box center [503, 255] width 52 height 17
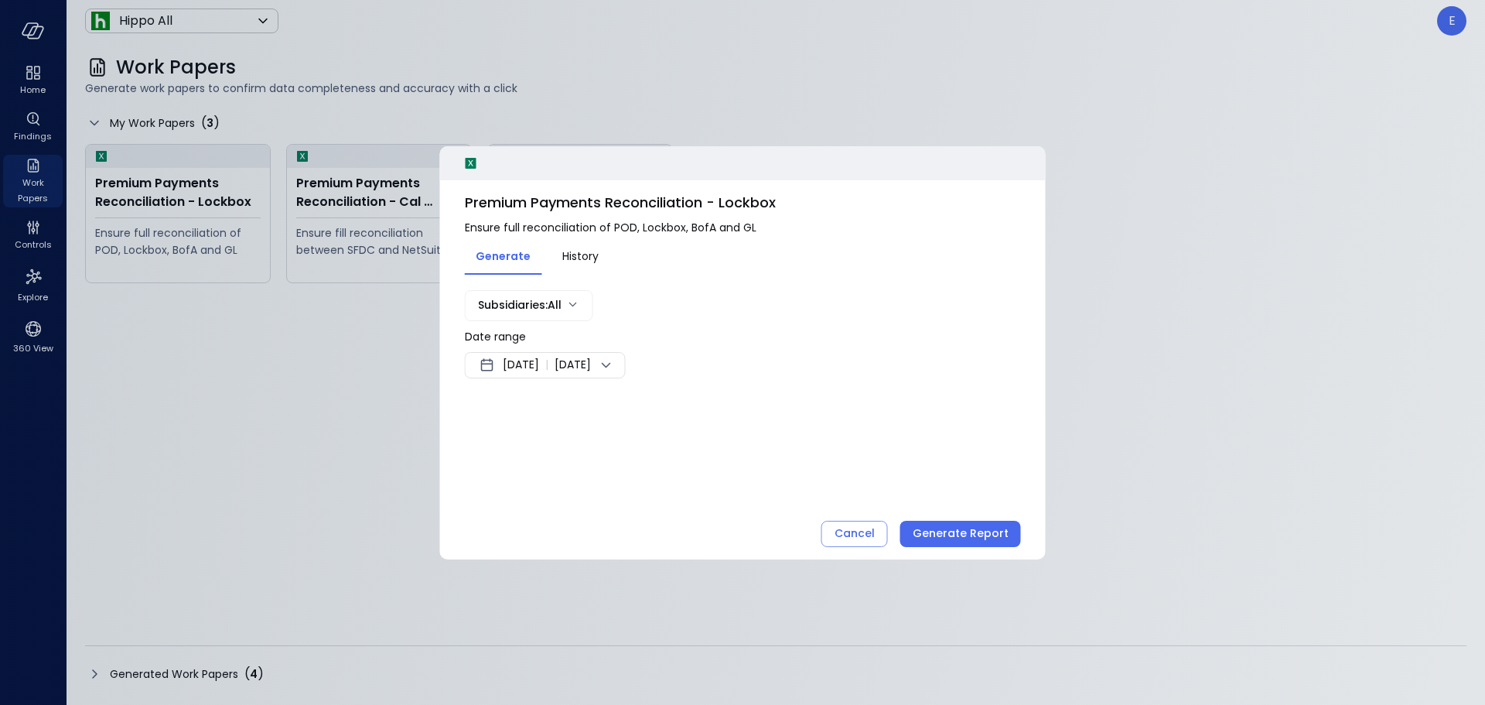
click at [571, 259] on span "History" at bounding box center [580, 255] width 36 height 17
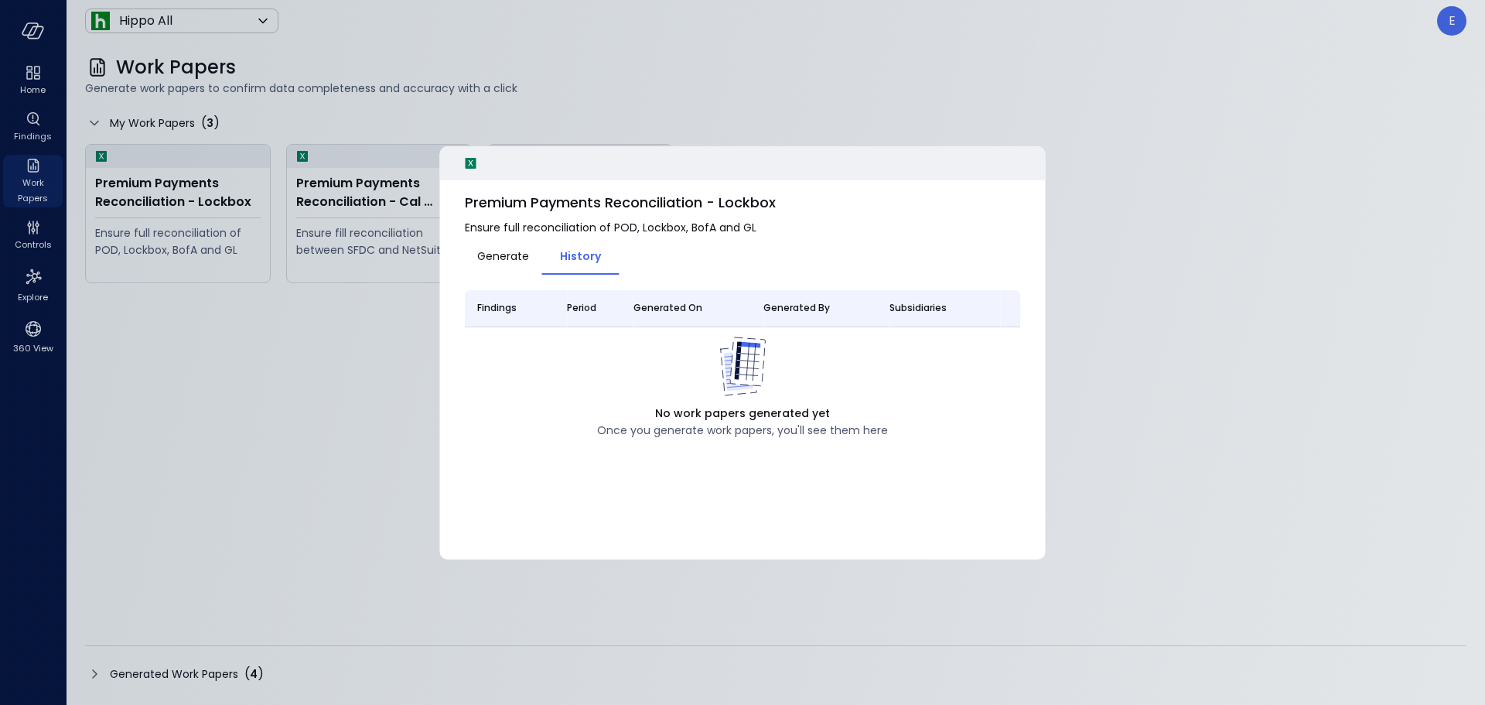
click at [500, 258] on span "Generate" at bounding box center [503, 255] width 52 height 17
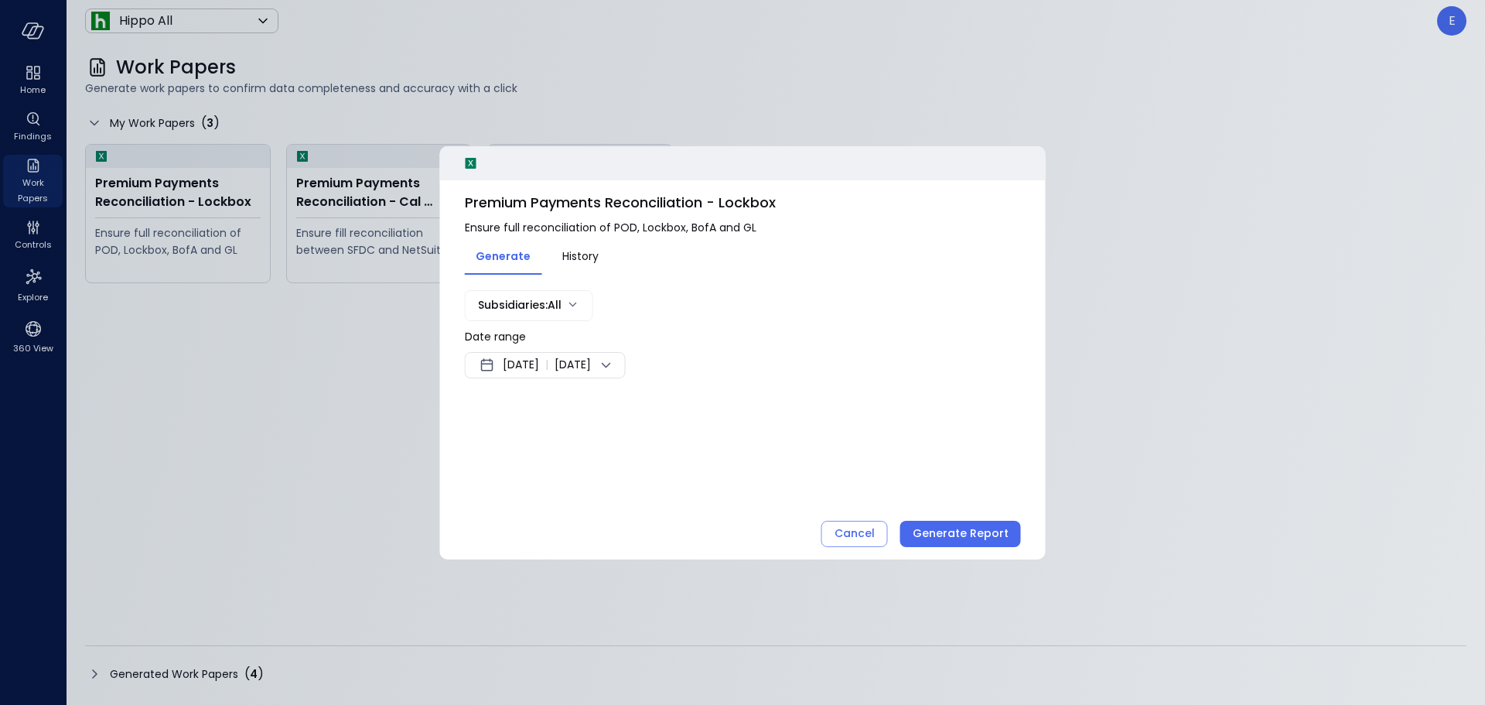
click at [323, 374] on div at bounding box center [742, 352] width 1485 height 705
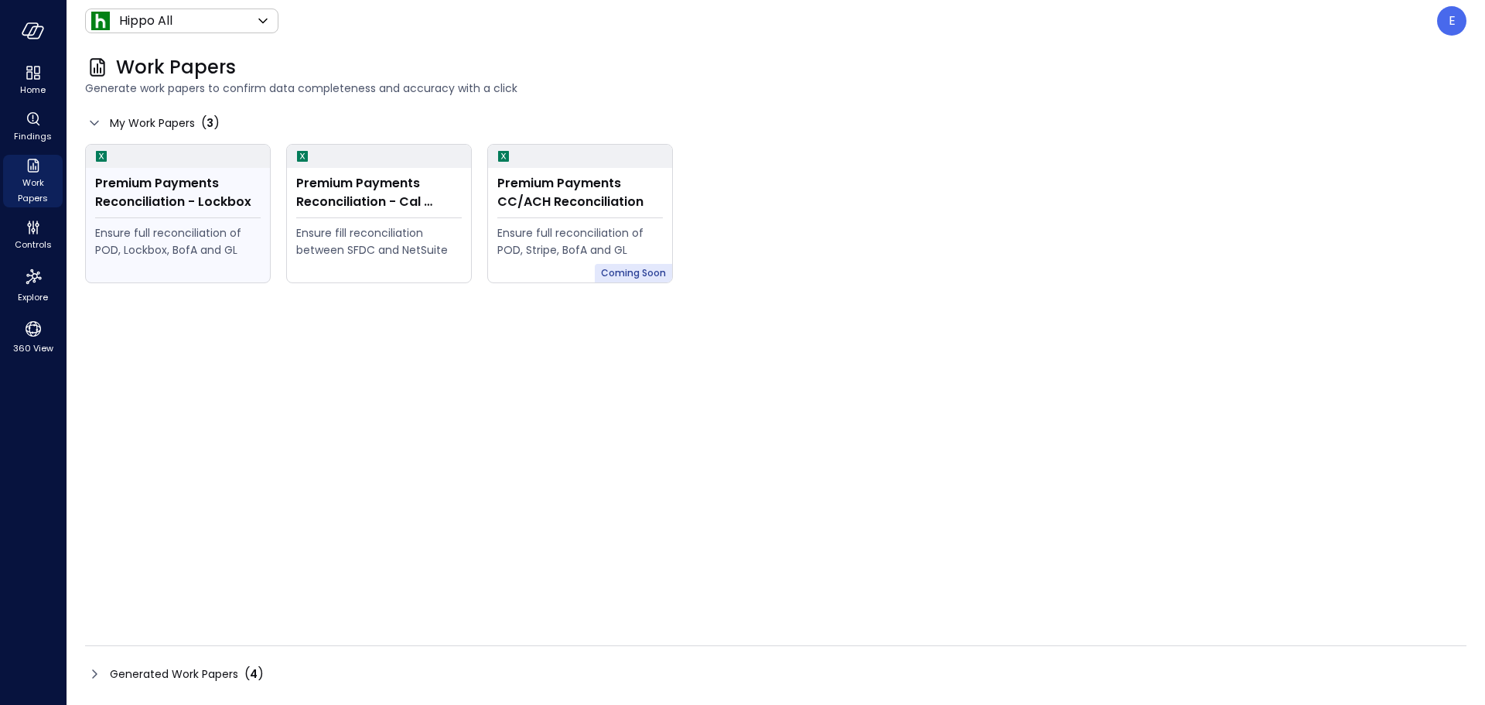
click at [176, 226] on div "Ensure full reconciliation of POD, Lockbox, BofA and GL" at bounding box center [177, 241] width 165 height 34
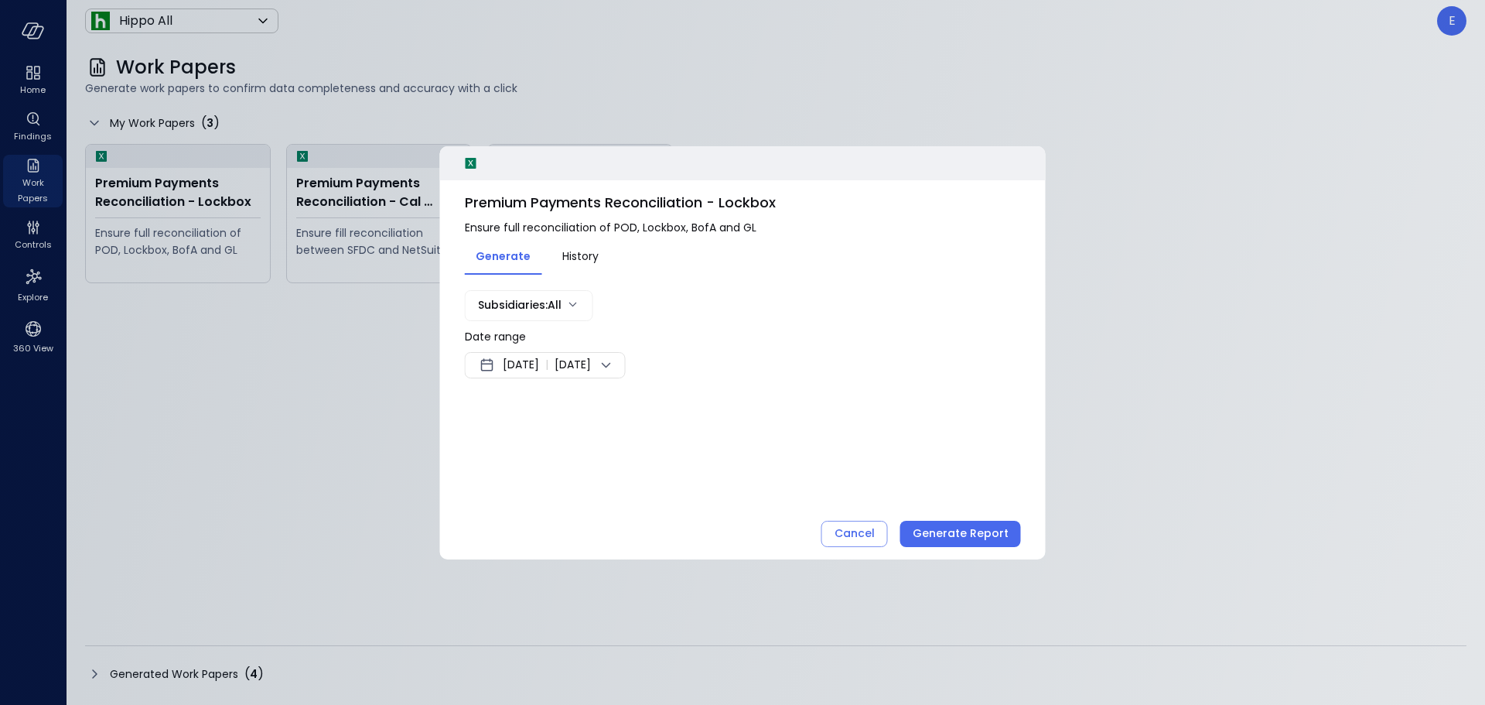
click at [568, 254] on span "History" at bounding box center [580, 255] width 36 height 17
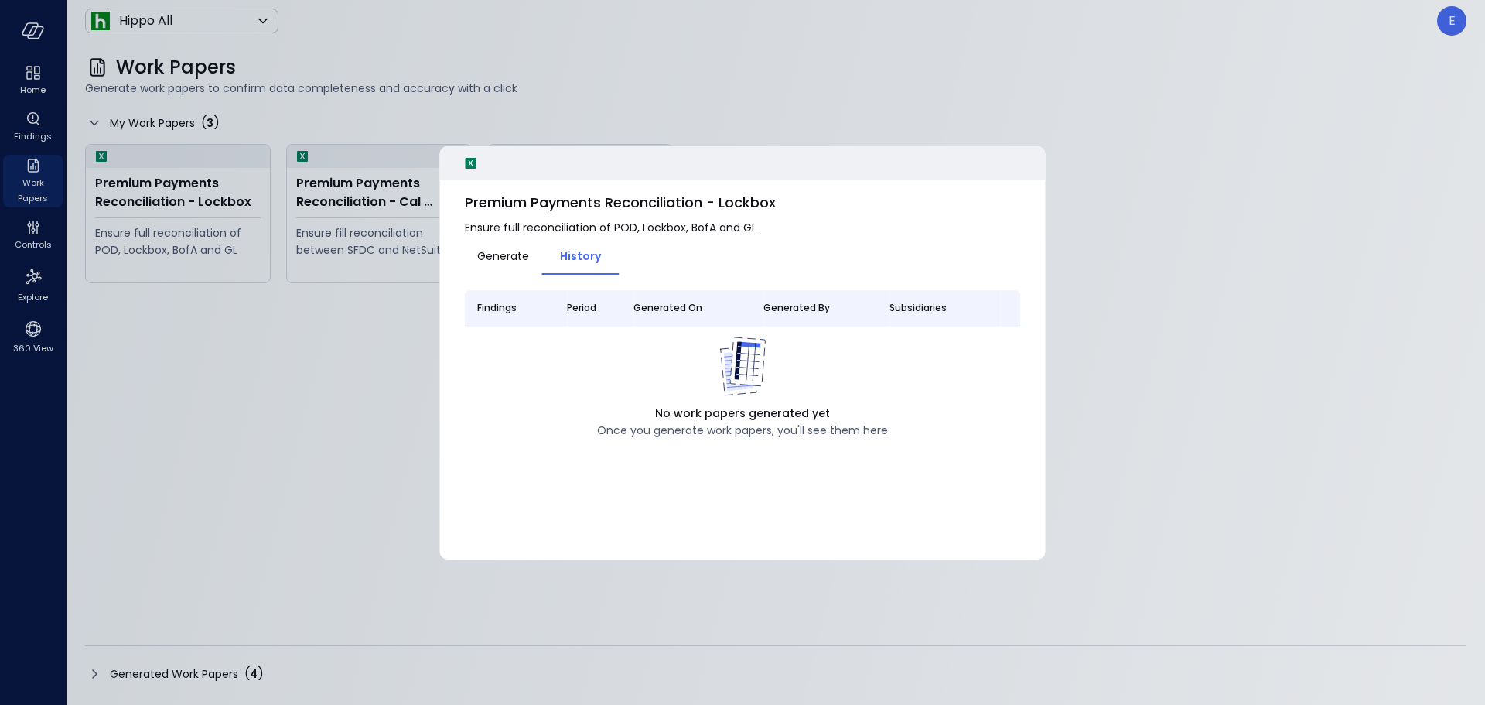
click at [489, 253] on span "Generate" at bounding box center [503, 255] width 52 height 17
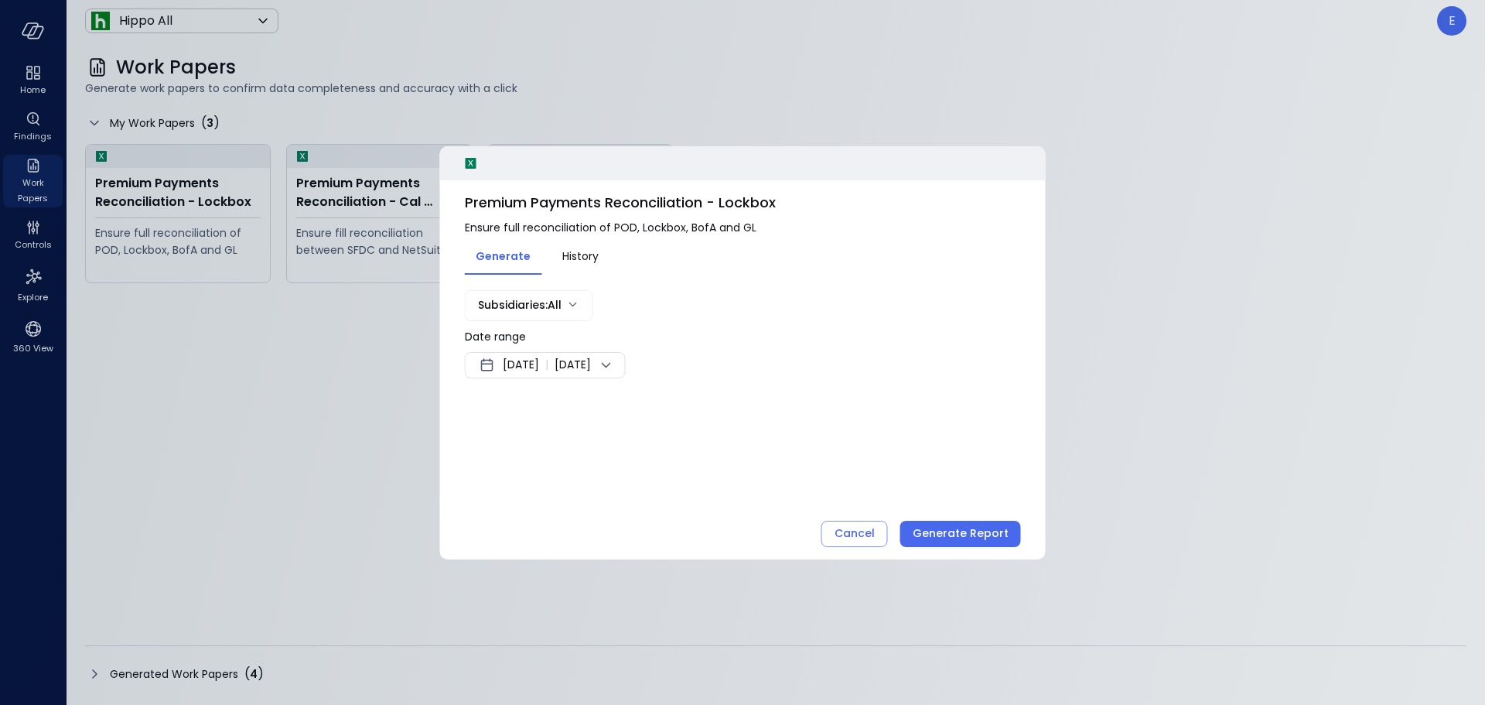
click at [534, 368] on span "[DATE]" at bounding box center [521, 365] width 36 height 19
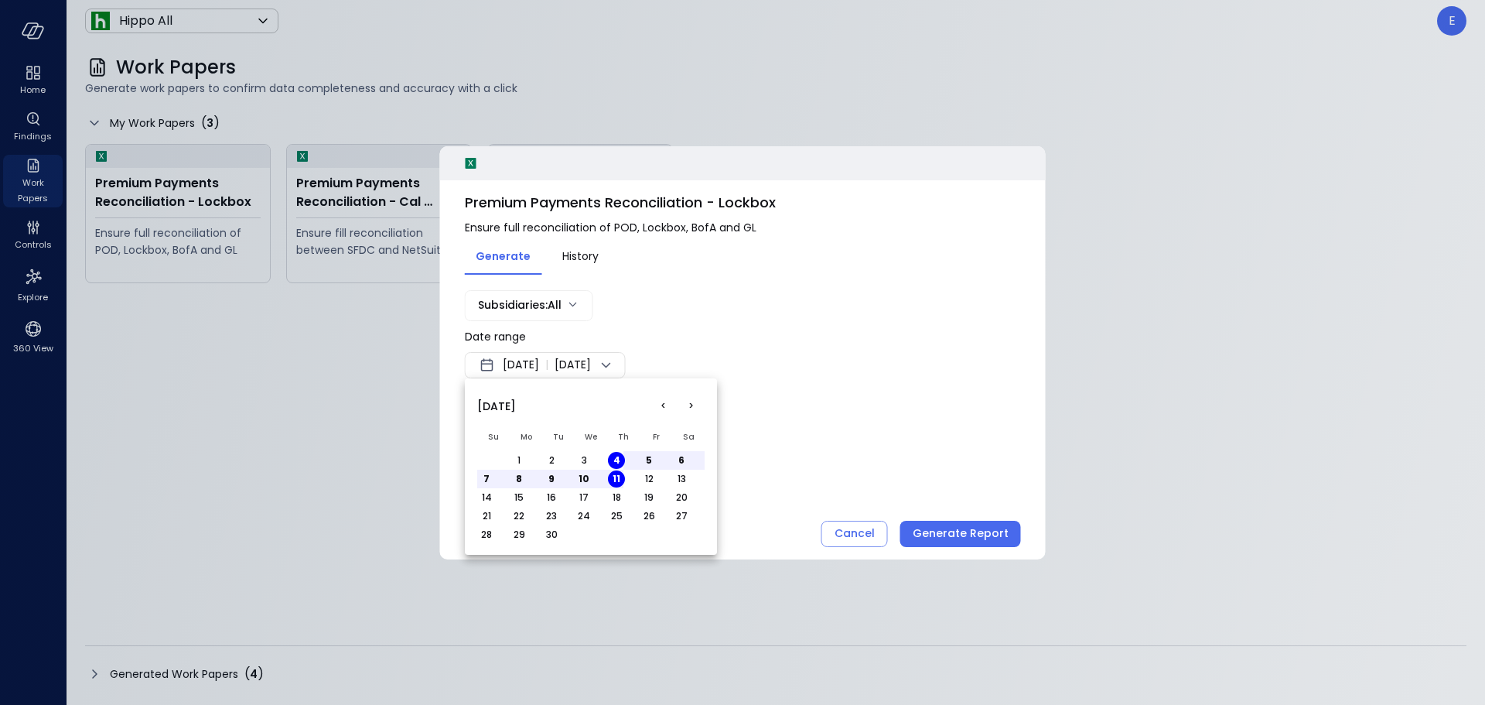
click at [670, 406] on button "<" at bounding box center [663, 406] width 28 height 28
click at [648, 449] on th "Fr" at bounding box center [656, 437] width 32 height 28
click at [650, 460] on button "1" at bounding box center [648, 460] width 17 height 17
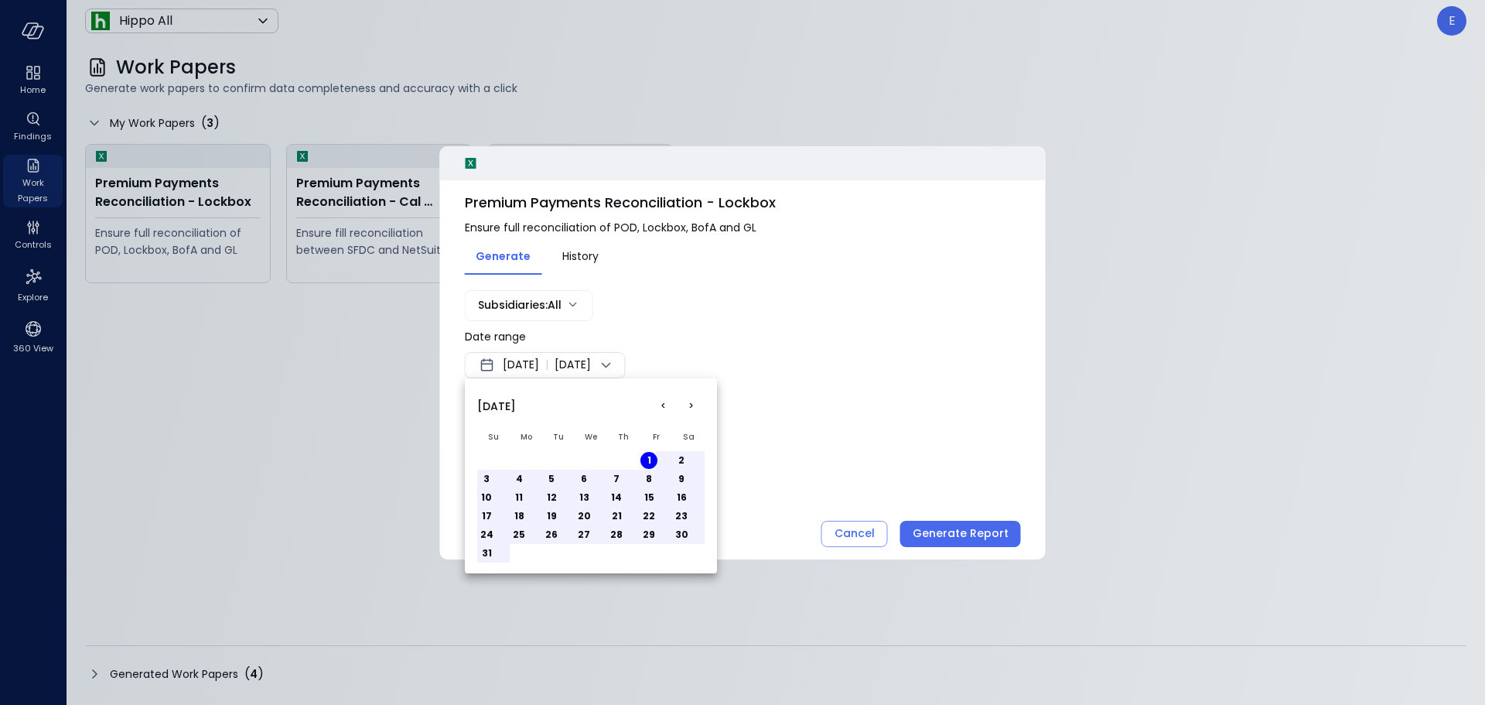
click at [485, 549] on button "31" at bounding box center [486, 552] width 17 height 17
click at [803, 416] on div at bounding box center [742, 352] width 1485 height 705
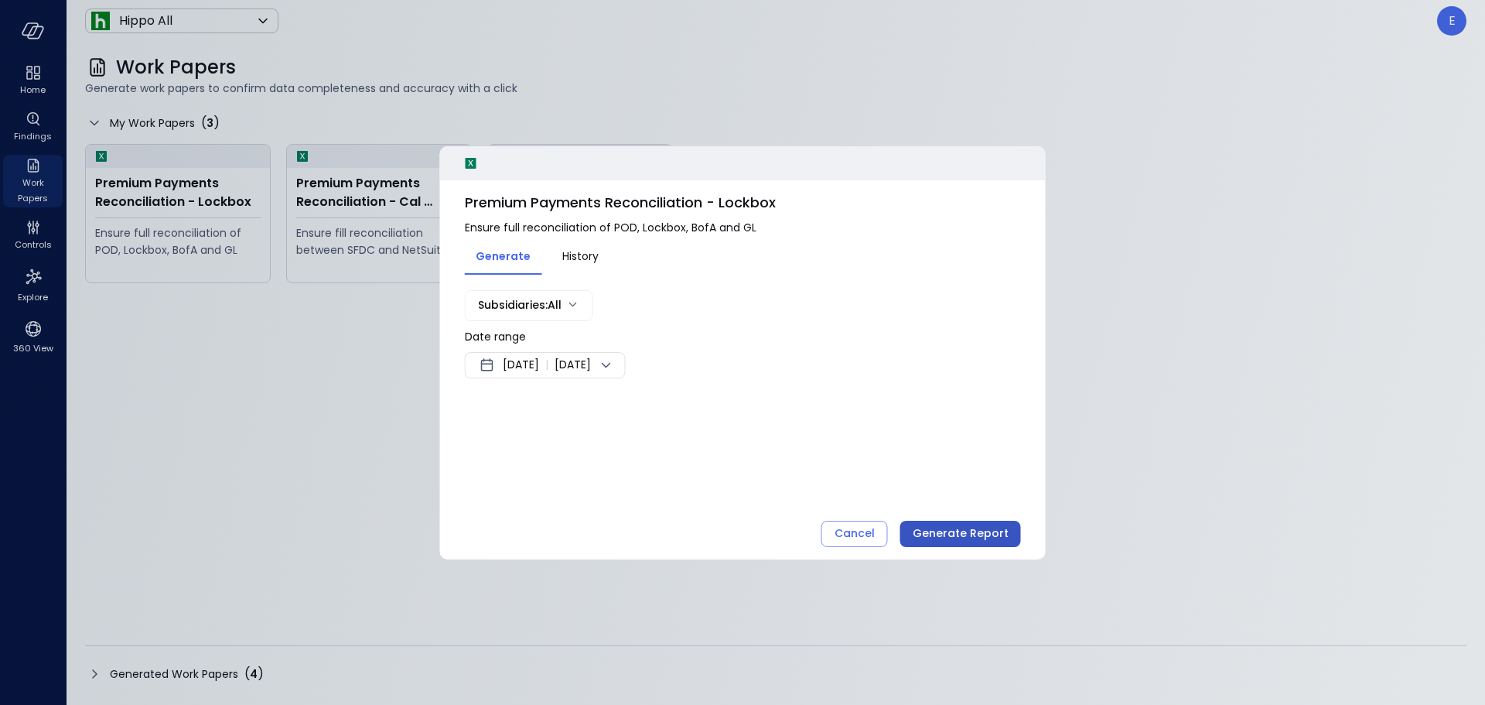
click at [956, 531] on div "Generate Report" at bounding box center [961, 533] width 96 height 19
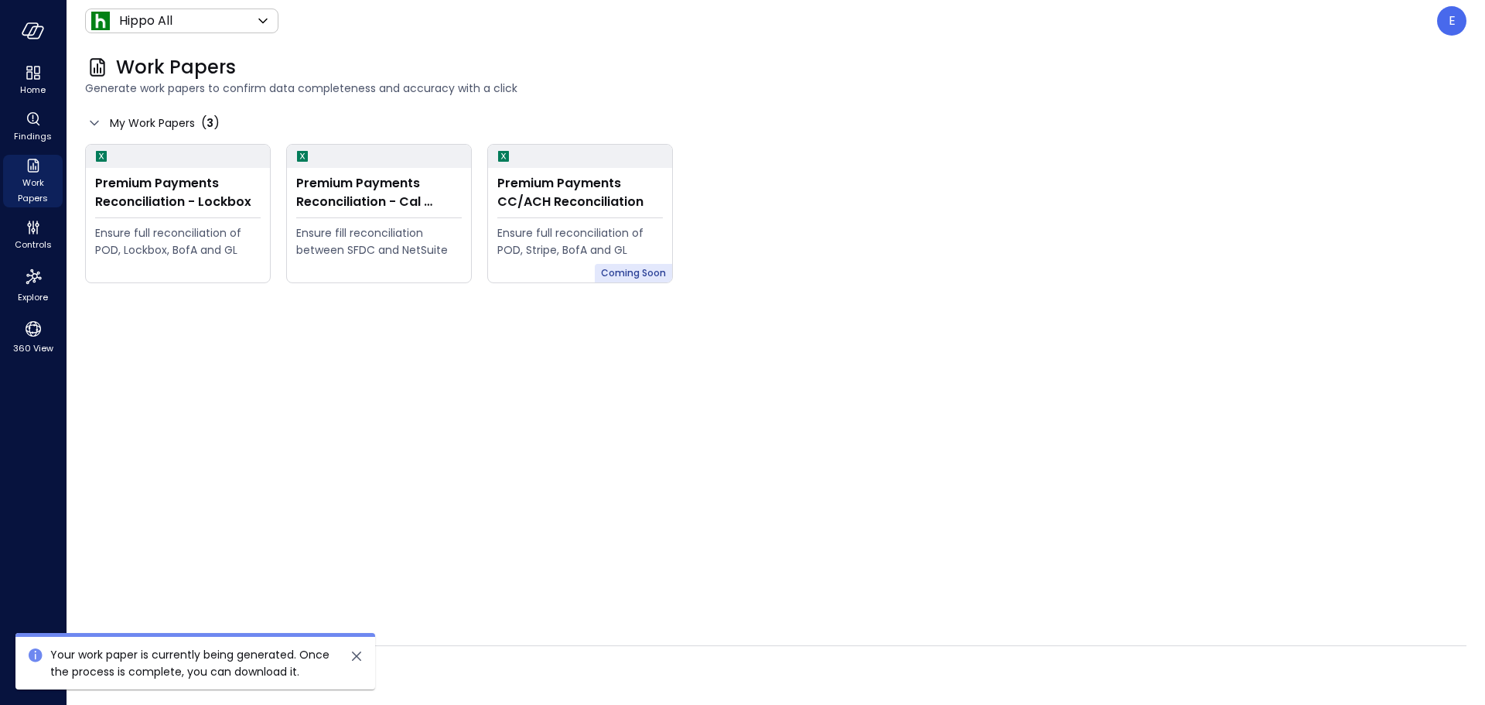
click at [742, 440] on div "Premium Payments Reconciliation - Lockbox Ensure full reconciliation of POD, Lo…" at bounding box center [775, 374] width 1381 height 461
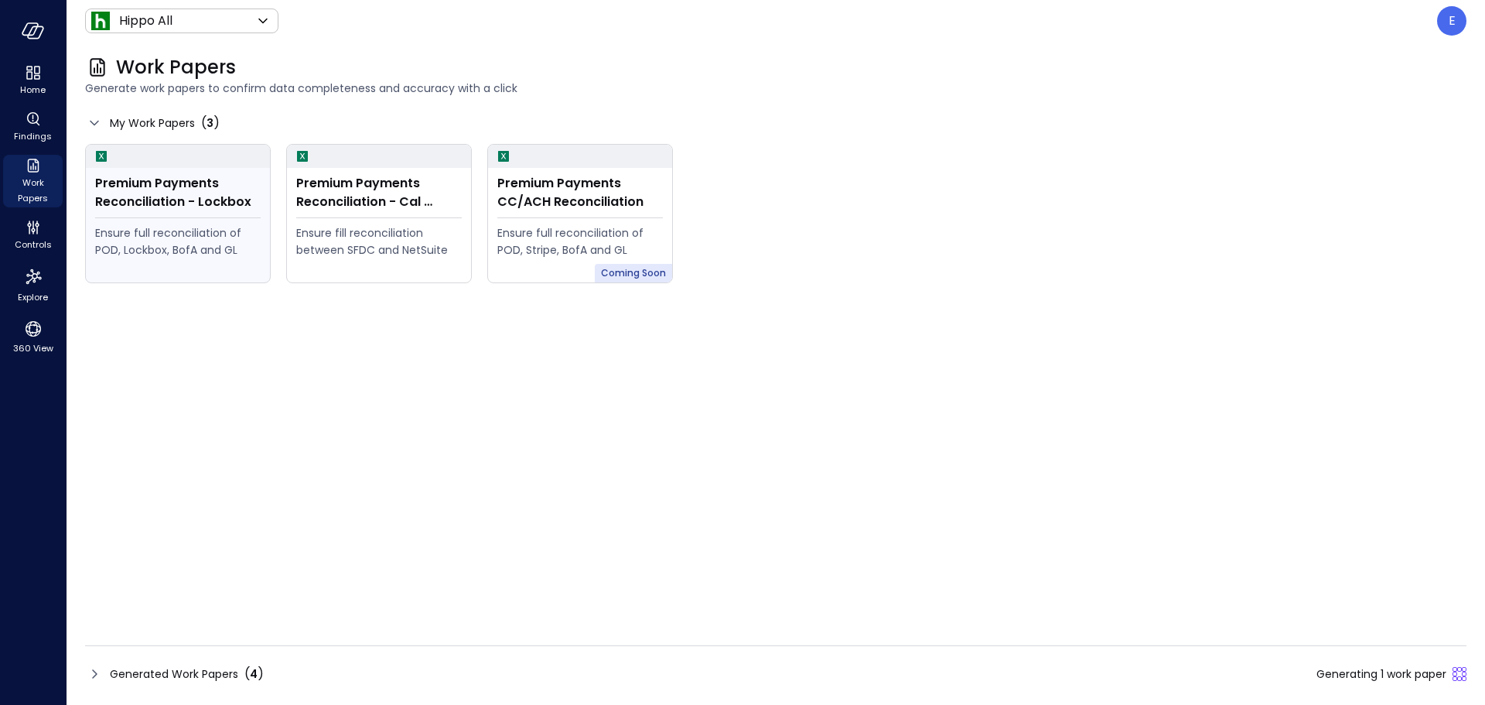
click at [202, 260] on div "Ensure full reconciliation of POD, Lockbox, BofA and GL" at bounding box center [177, 250] width 165 height 52
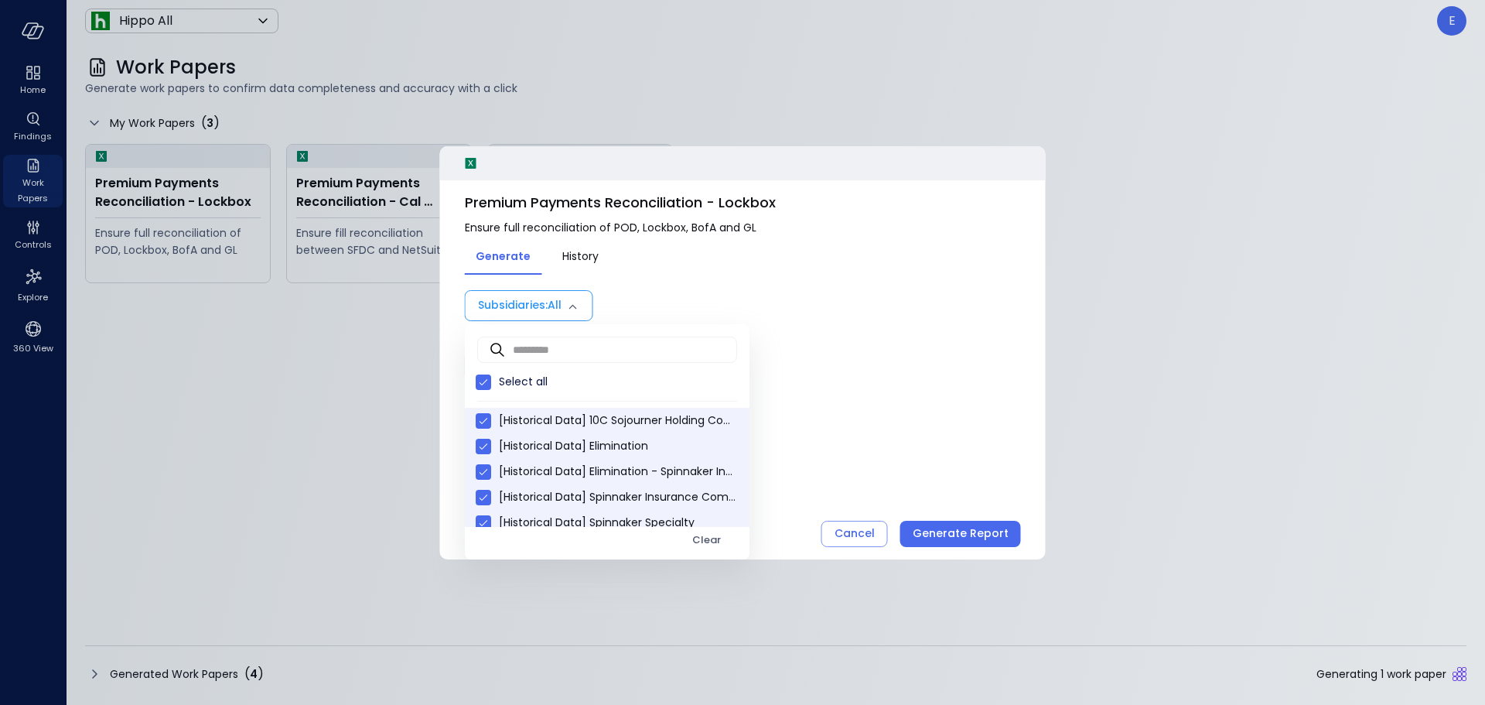
click at [575, 303] on body "Home Findings Work Papers Controls Explore 360 View Hippo All ******* ​ E Work …" at bounding box center [742, 352] width 1485 height 705
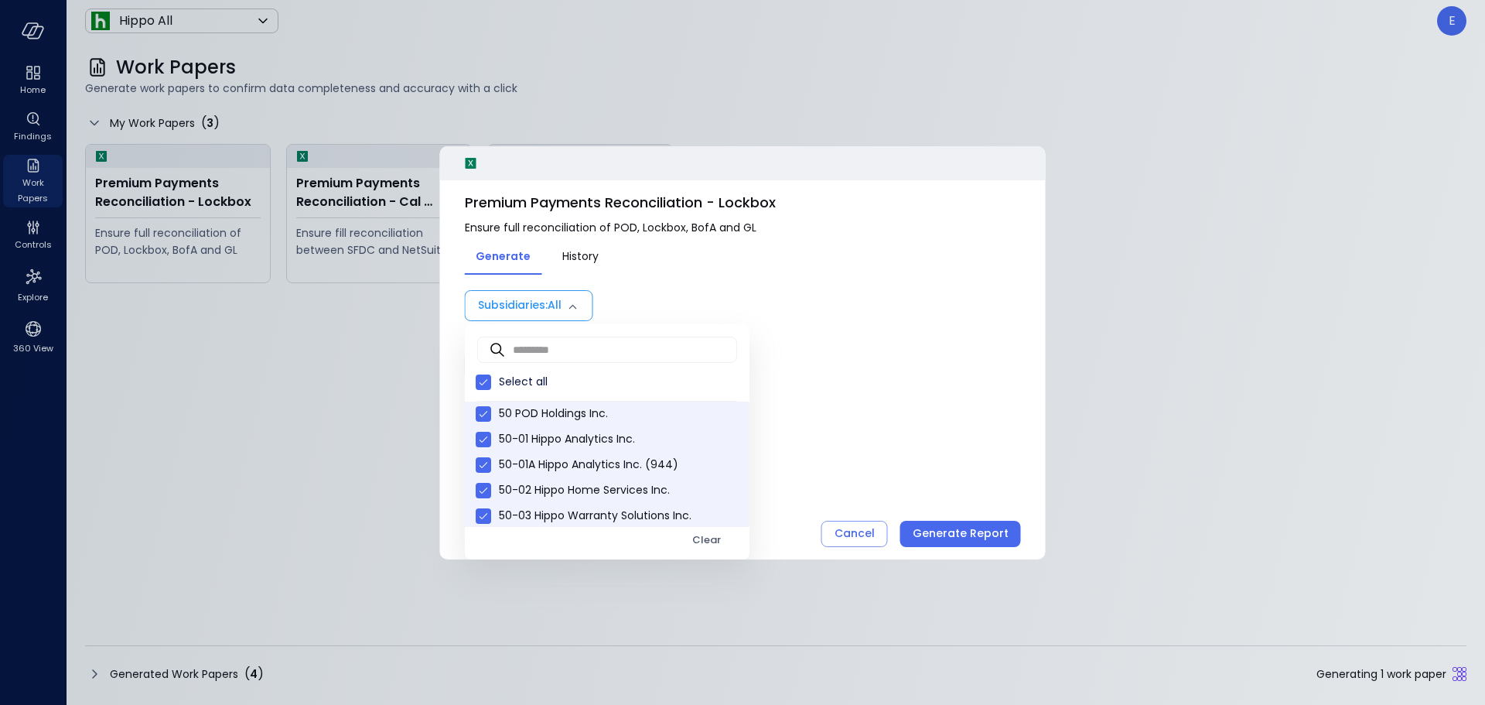
scroll to position [696, 0]
click at [927, 420] on div at bounding box center [742, 352] width 1485 height 705
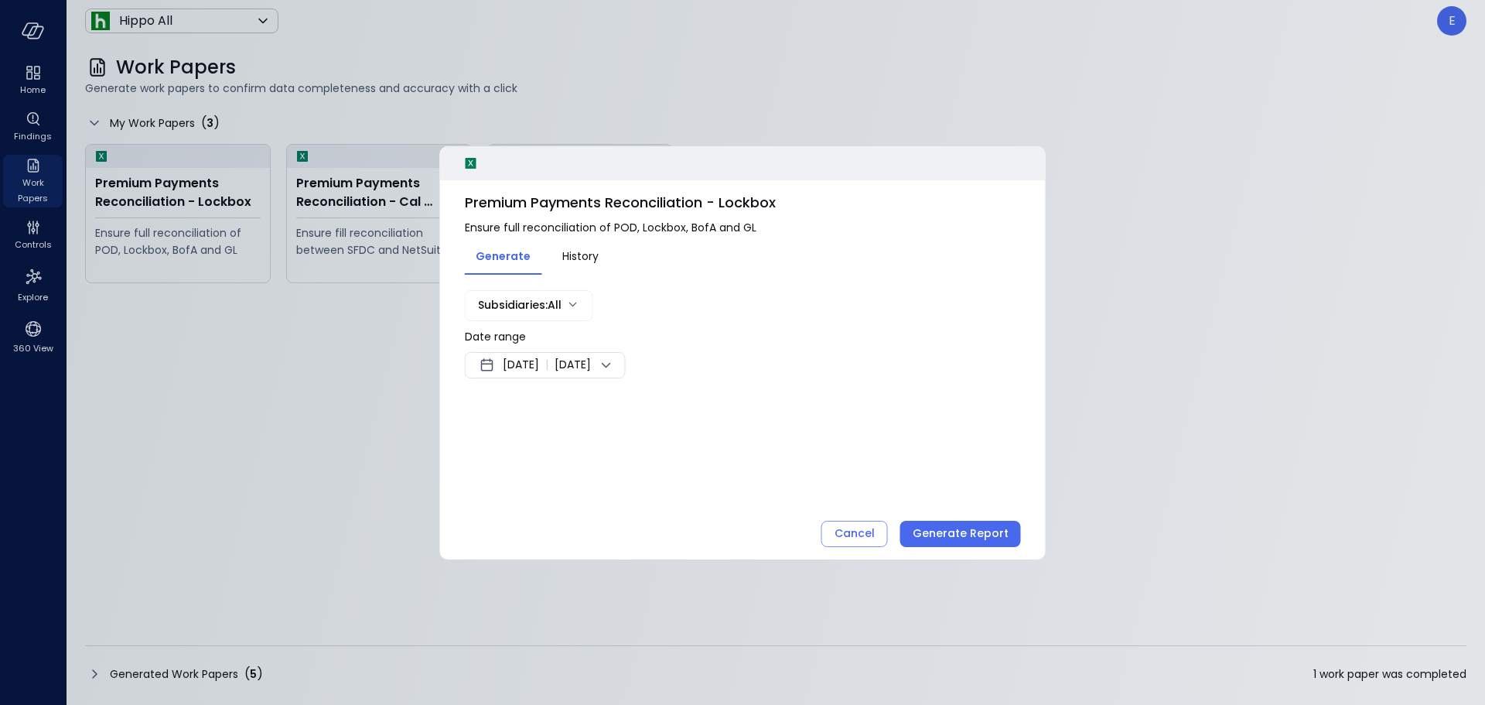
click at [583, 261] on span "History" at bounding box center [580, 255] width 36 height 17
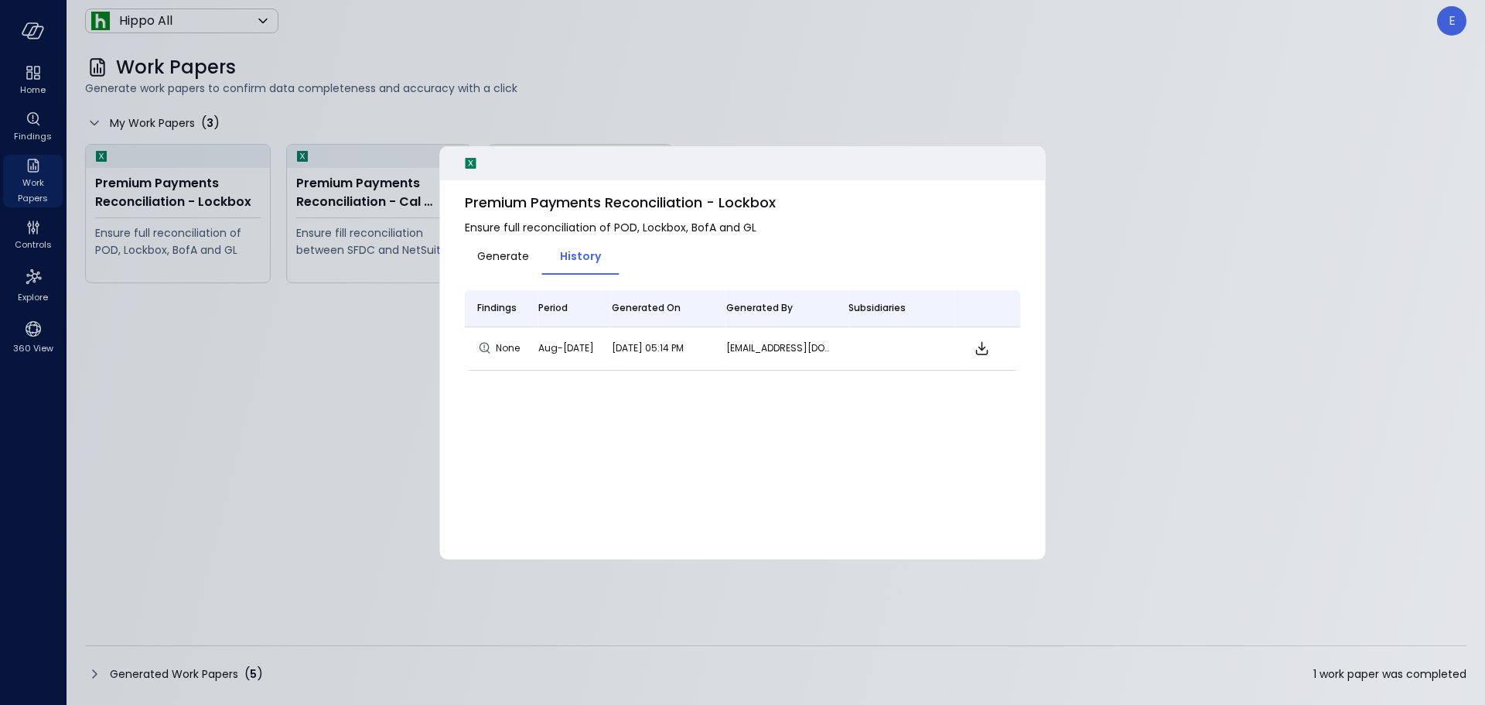
click at [503, 267] on div "Generate" at bounding box center [503, 257] width 52 height 20
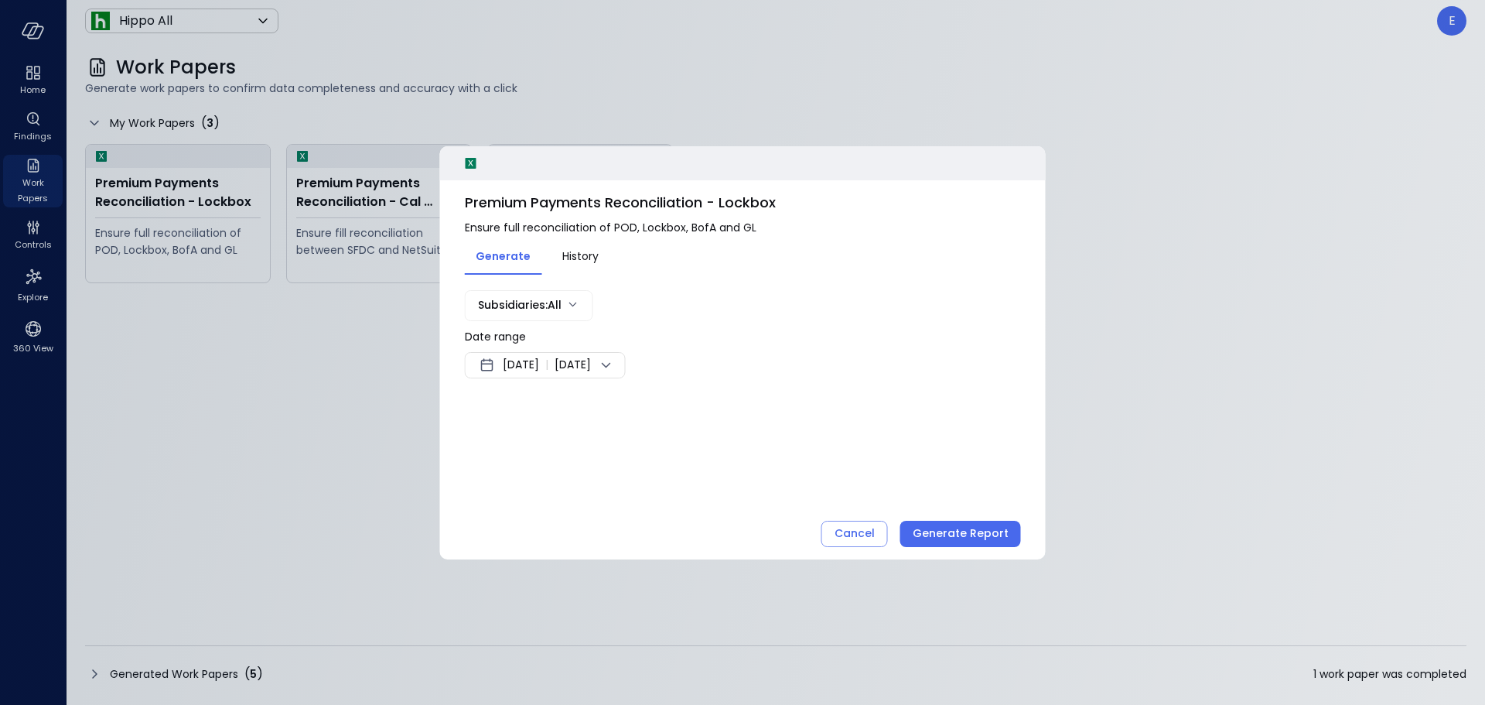
click at [589, 261] on span "History" at bounding box center [580, 255] width 36 height 17
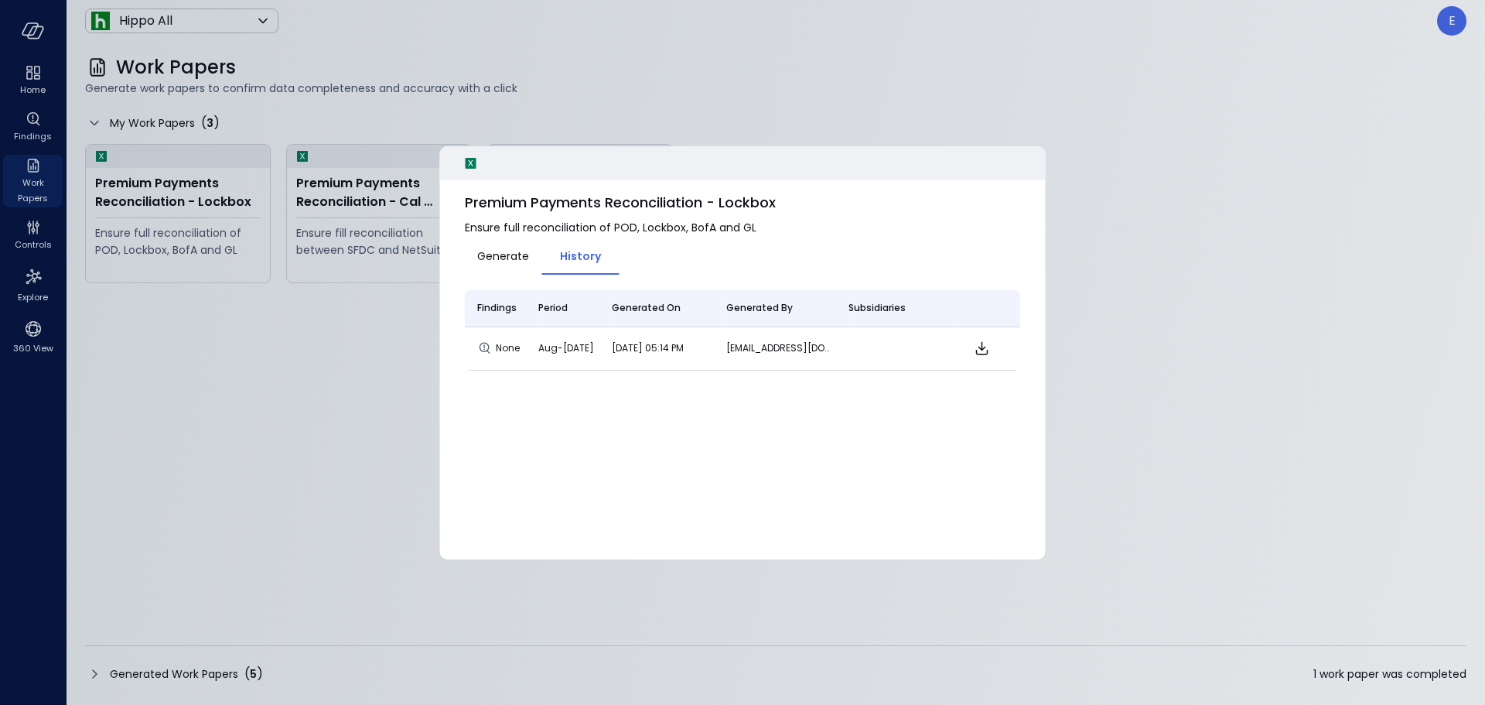
click at [503, 264] on span "Generate" at bounding box center [503, 255] width 52 height 17
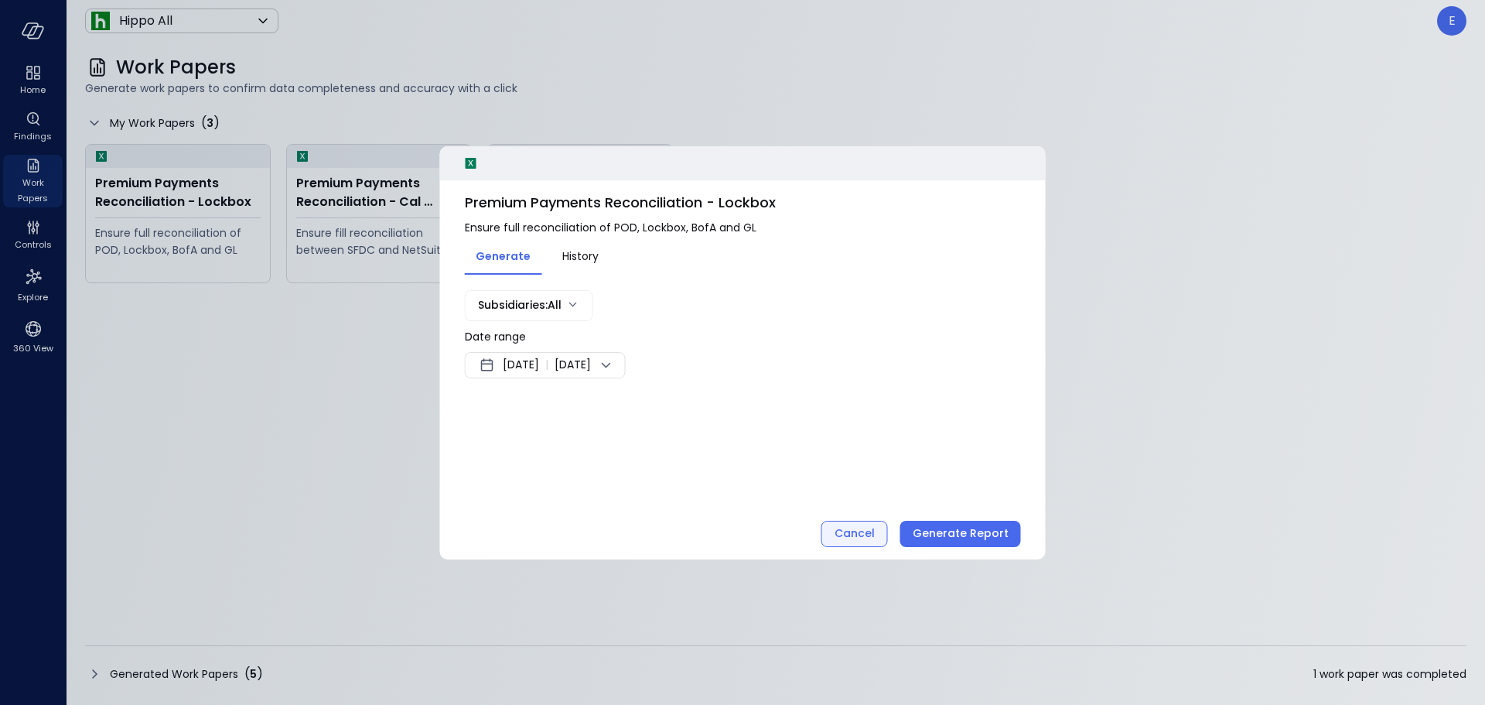
click at [872, 533] on div "Cancel" at bounding box center [854, 533] width 40 height 19
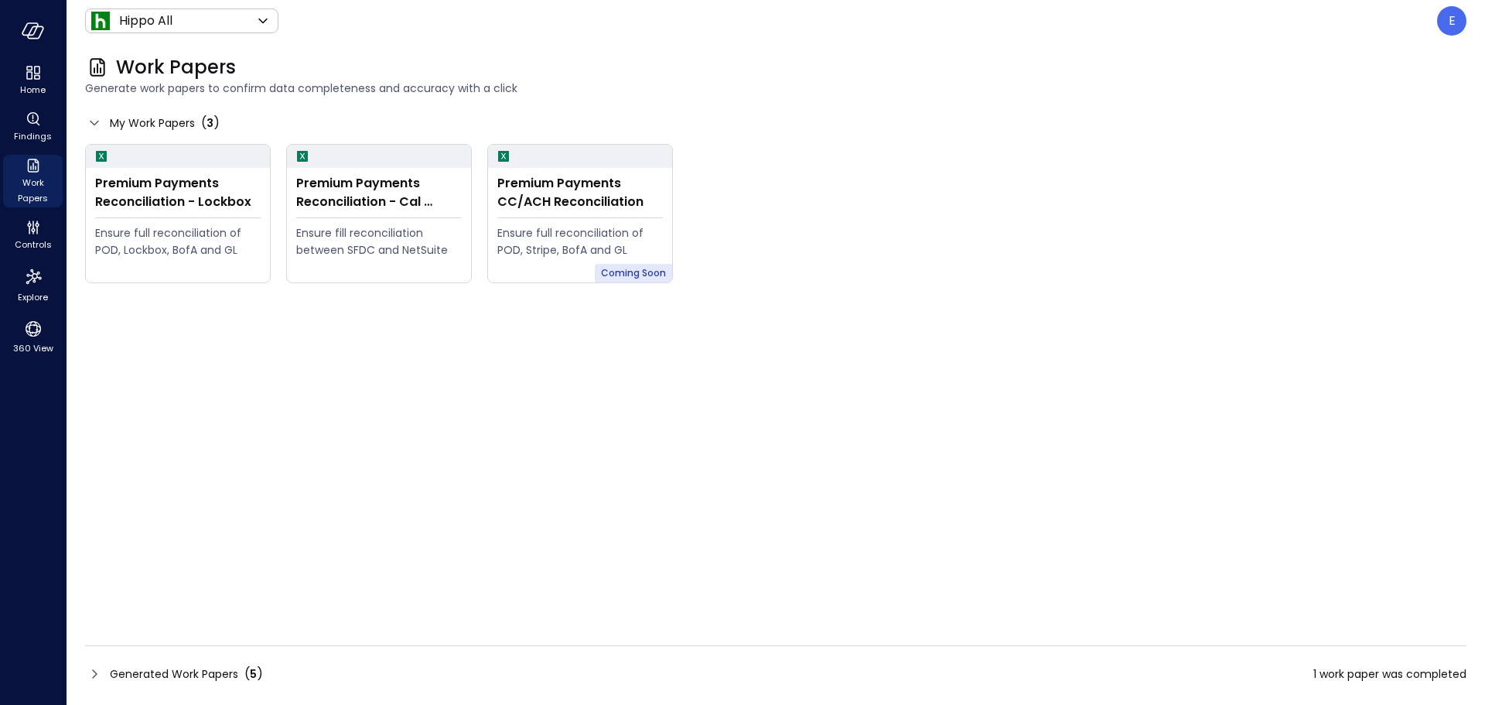
click at [98, 673] on icon at bounding box center [94, 673] width 19 height 19
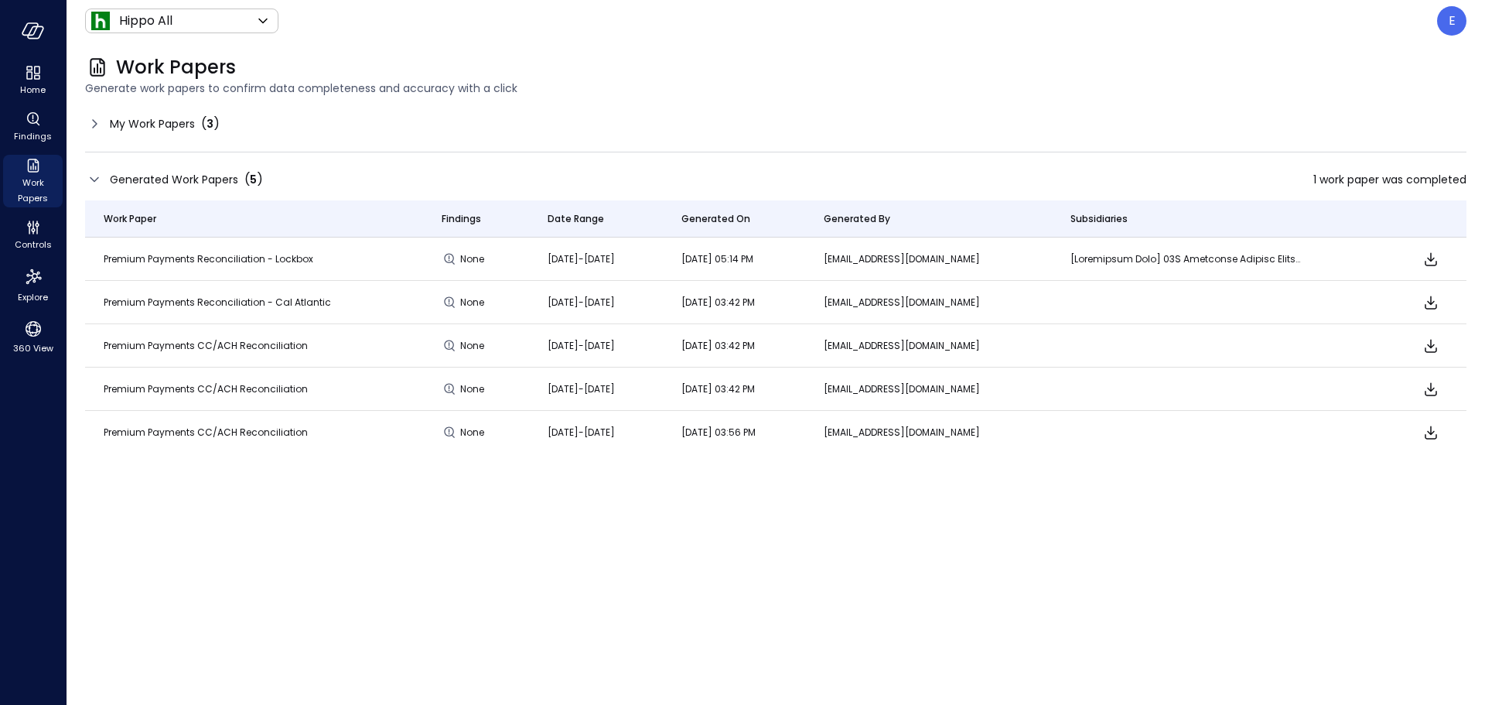
click at [98, 124] on icon at bounding box center [94, 123] width 19 height 19
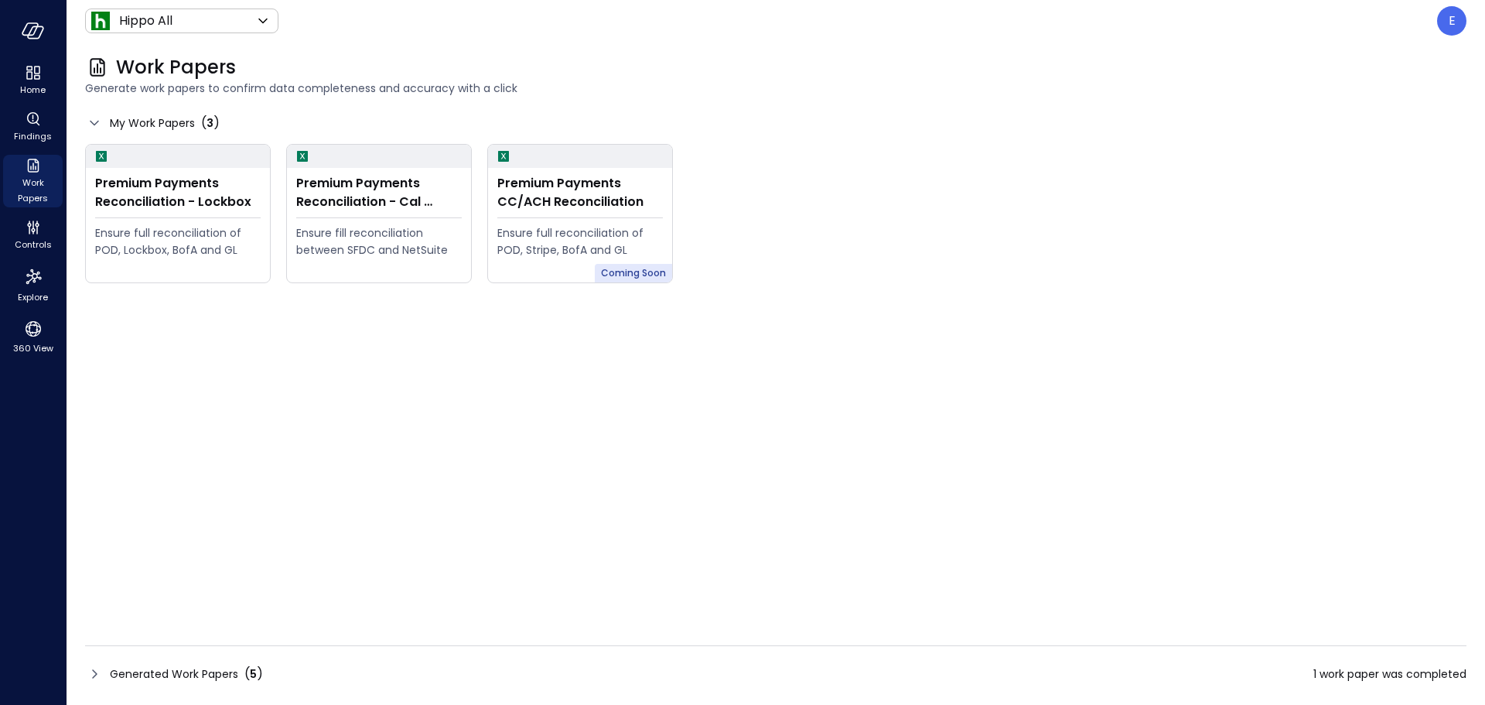
click at [98, 124] on icon at bounding box center [94, 123] width 19 height 19
click at [98, 120] on icon at bounding box center [94, 123] width 19 height 19
click at [94, 129] on icon at bounding box center [94, 123] width 19 height 19
click at [94, 121] on icon at bounding box center [94, 123] width 19 height 19
click at [104, 120] on div "My Work Papers ( 3 )" at bounding box center [152, 123] width 135 height 19
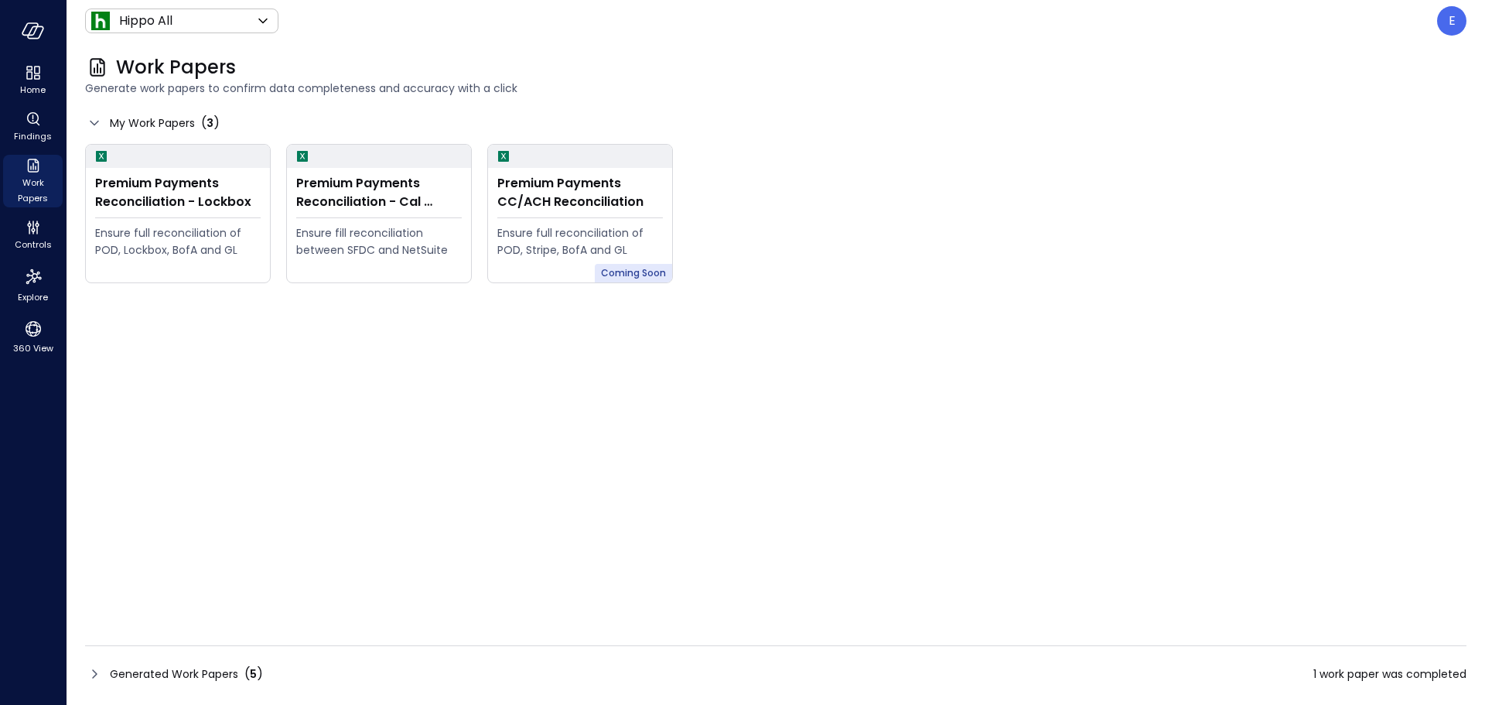
click at [90, 674] on icon at bounding box center [94, 673] width 19 height 19
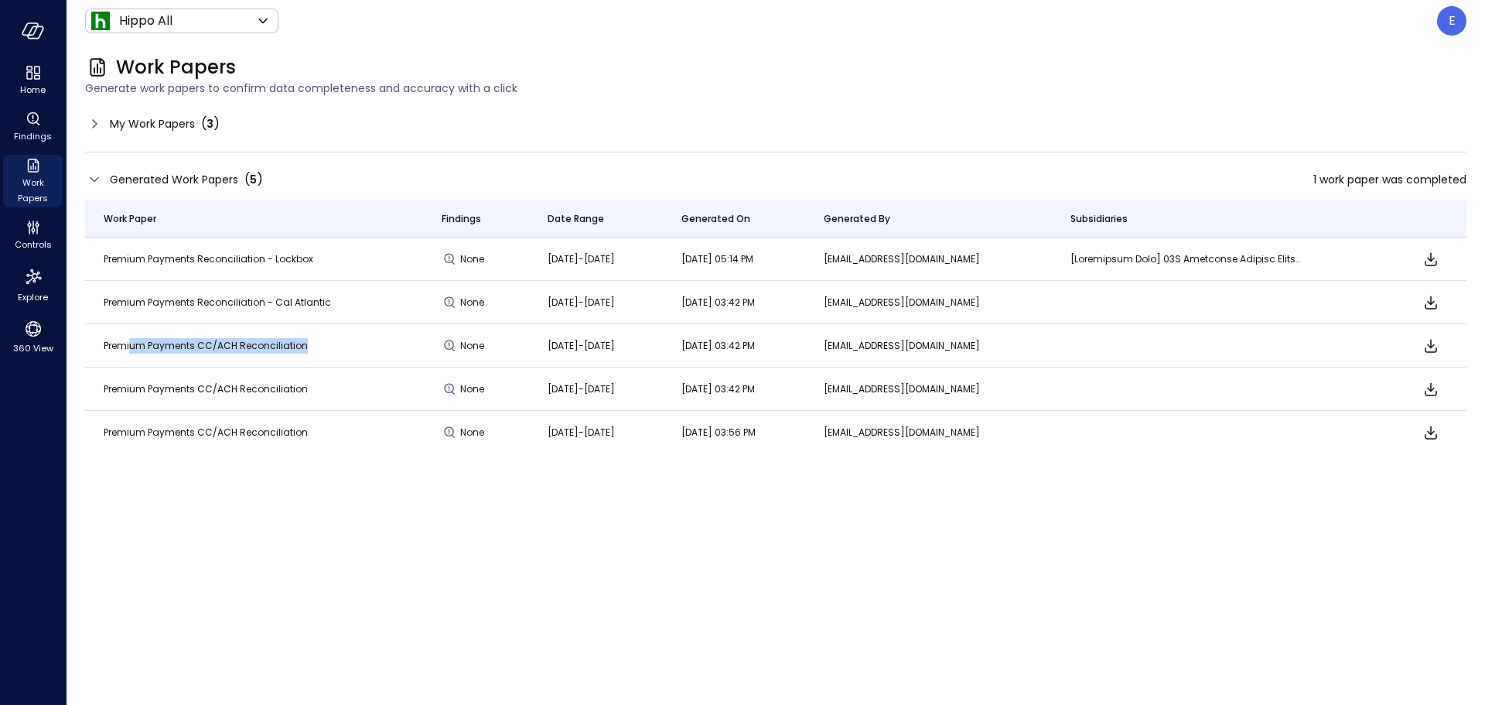
drag, startPoint x: 163, startPoint y: 341, endPoint x: 329, endPoint y: 338, distance: 165.5
click at [329, 338] on td "Premium Payments CC/ACH Reconciliation" at bounding box center [254, 345] width 338 height 43
click at [1440, 350] on icon "Download" at bounding box center [1430, 345] width 19 height 19
click at [1431, 369] on body "Home Findings Work Papers Controls Explore 360 View Hippo All ******* ​ E Work …" at bounding box center [742, 352] width 1485 height 705
click at [1428, 257] on icon "Download" at bounding box center [1430, 259] width 19 height 19
